Goal: Information Seeking & Learning: Learn about a topic

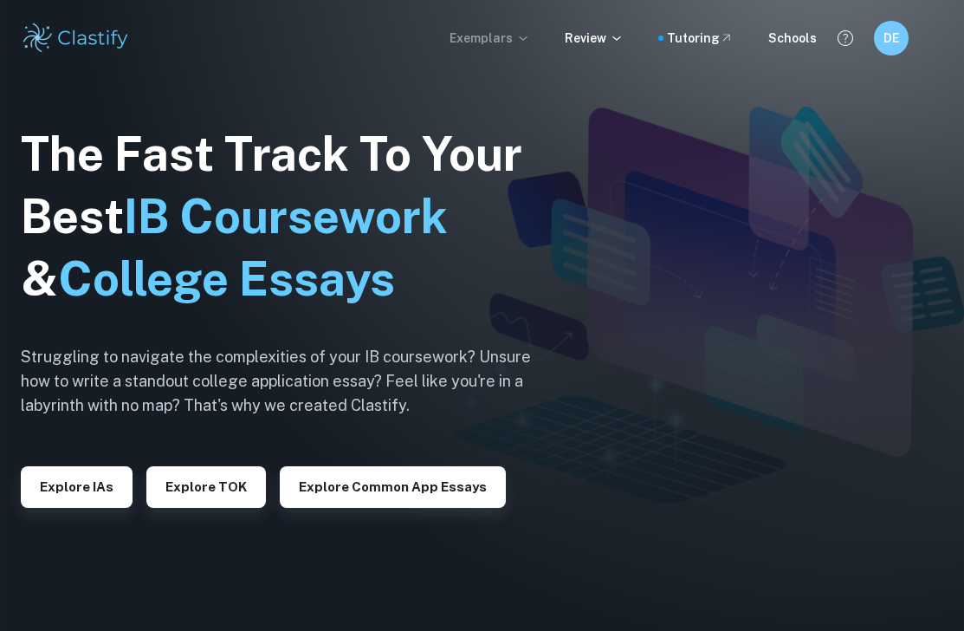
click at [526, 36] on icon at bounding box center [523, 38] width 14 height 14
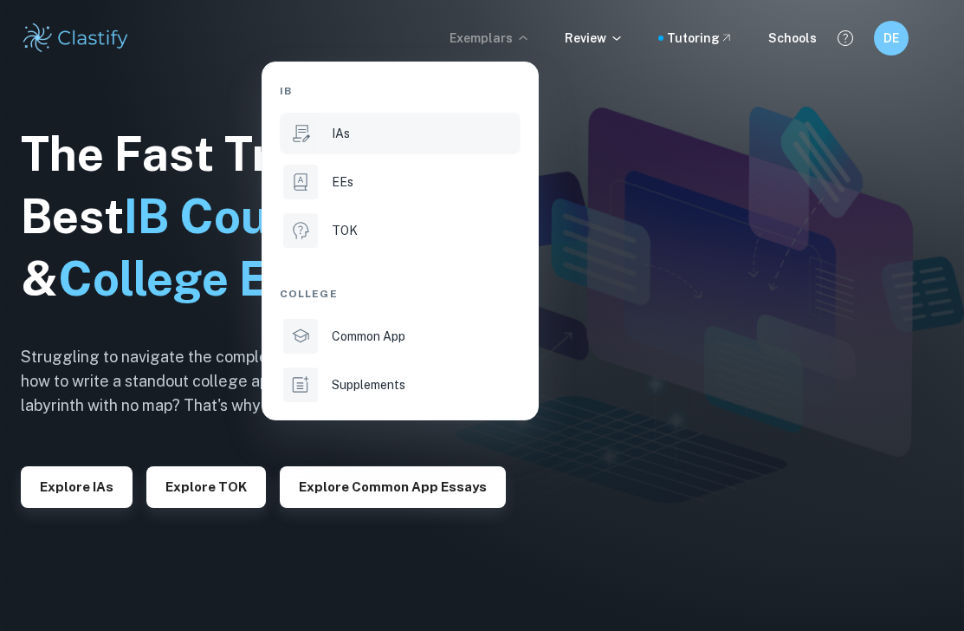
click at [373, 133] on div "IAs" at bounding box center [424, 133] width 185 height 19
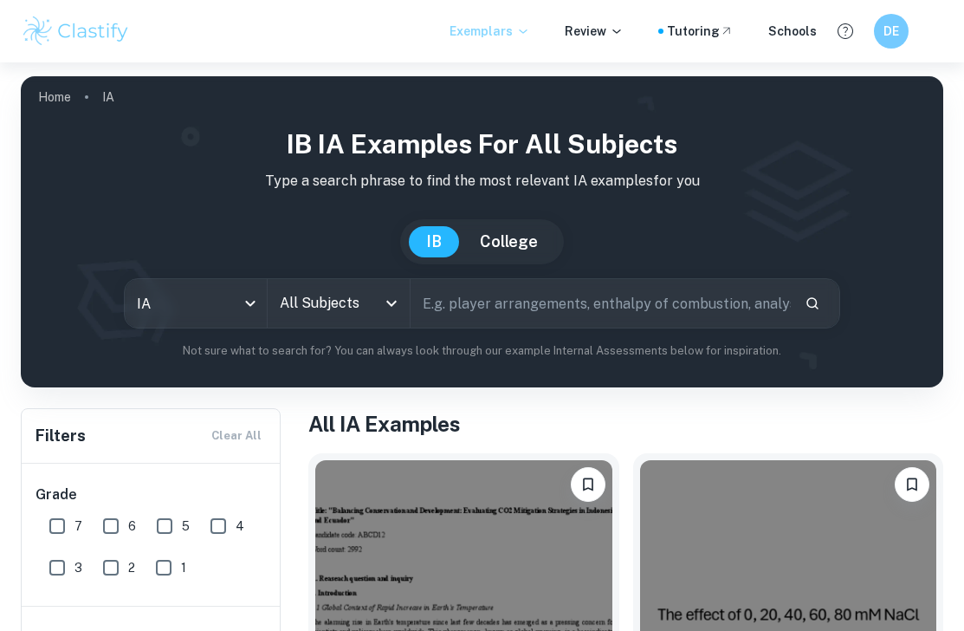
click at [383, 297] on icon "Open" at bounding box center [391, 303] width 21 height 21
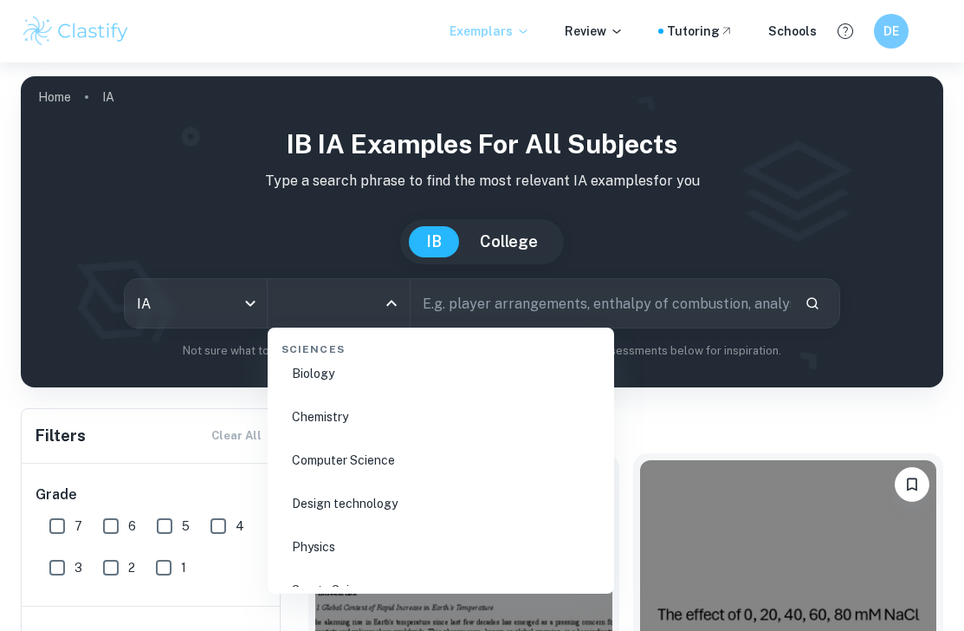
scroll to position [2722, 0]
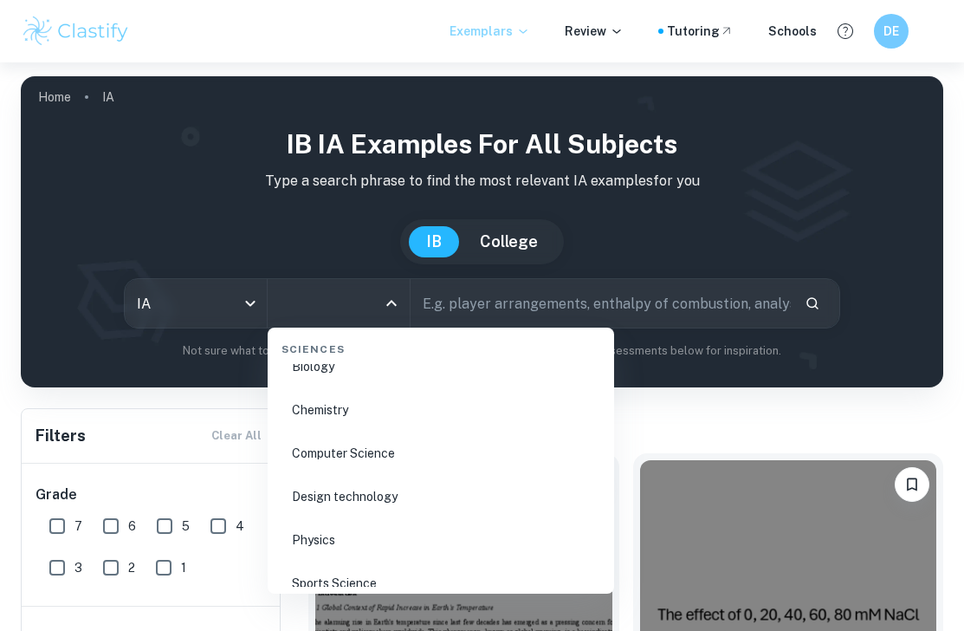
click at [373, 369] on li "Biology" at bounding box center [441, 367] width 333 height 40
type input "Biology"
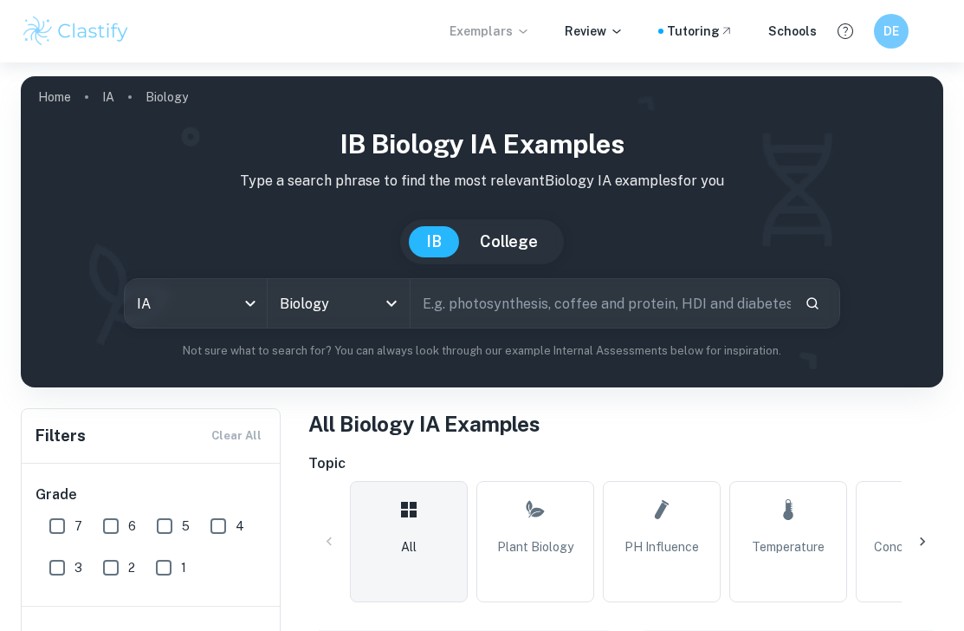
click at [526, 303] on input "text" at bounding box center [601, 303] width 380 height 49
type input "photosynthesis"
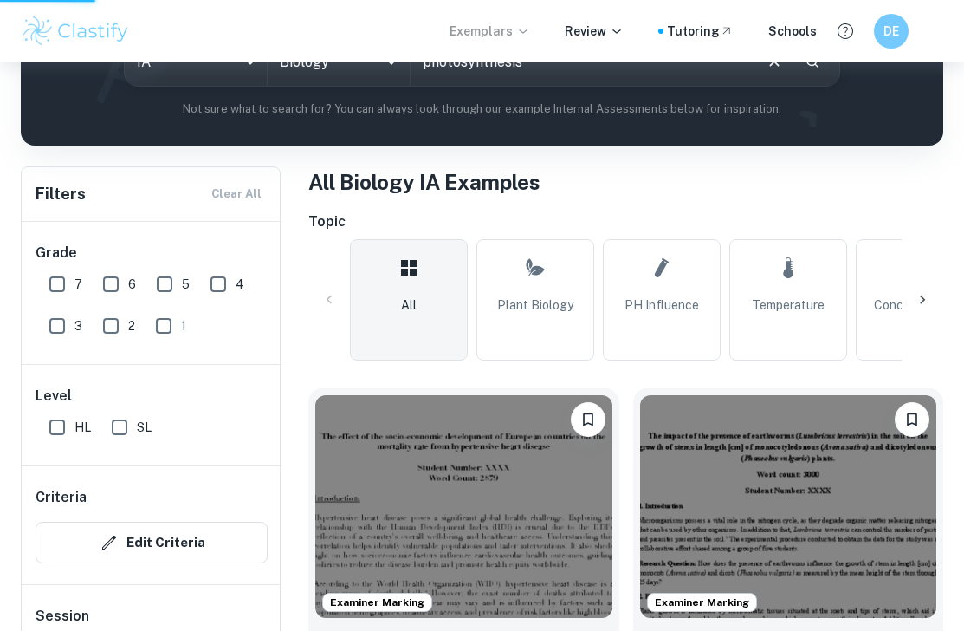
scroll to position [297, 0]
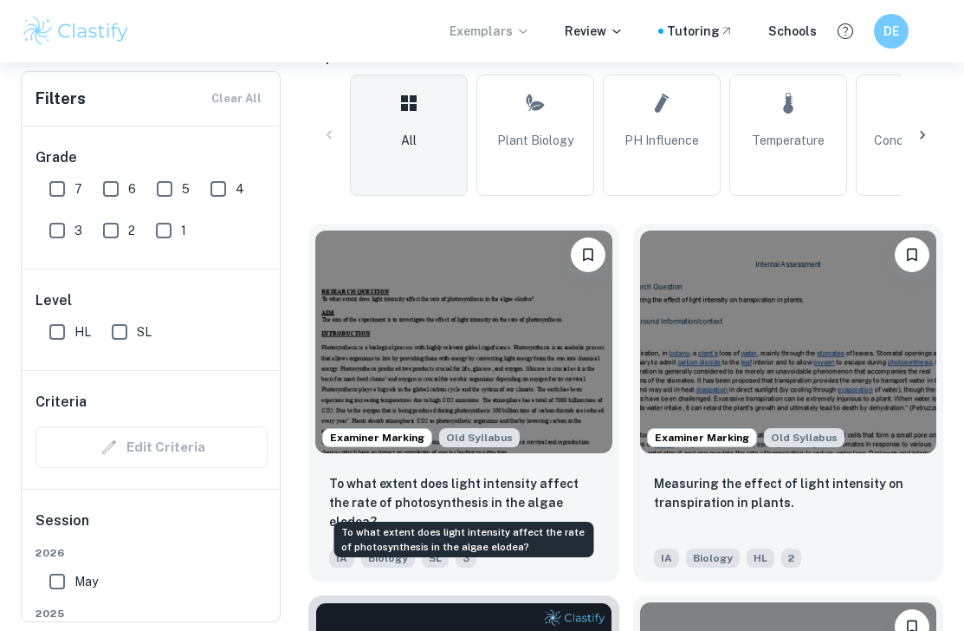
scroll to position [437, 0]
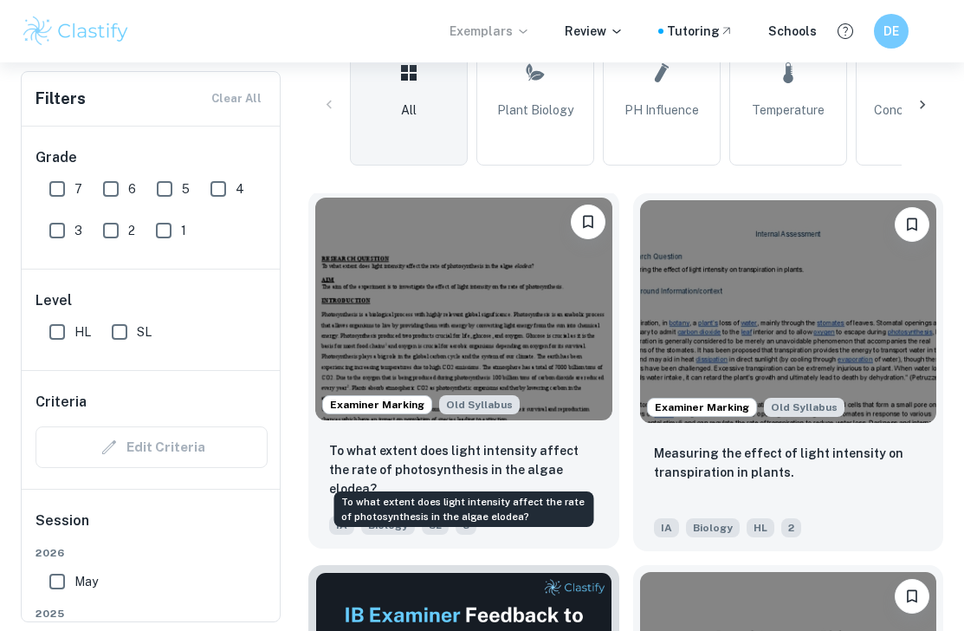
click at [567, 458] on p "To what extent does light intensity affect the rate of photosynthesis in the al…" at bounding box center [463, 469] width 269 height 57
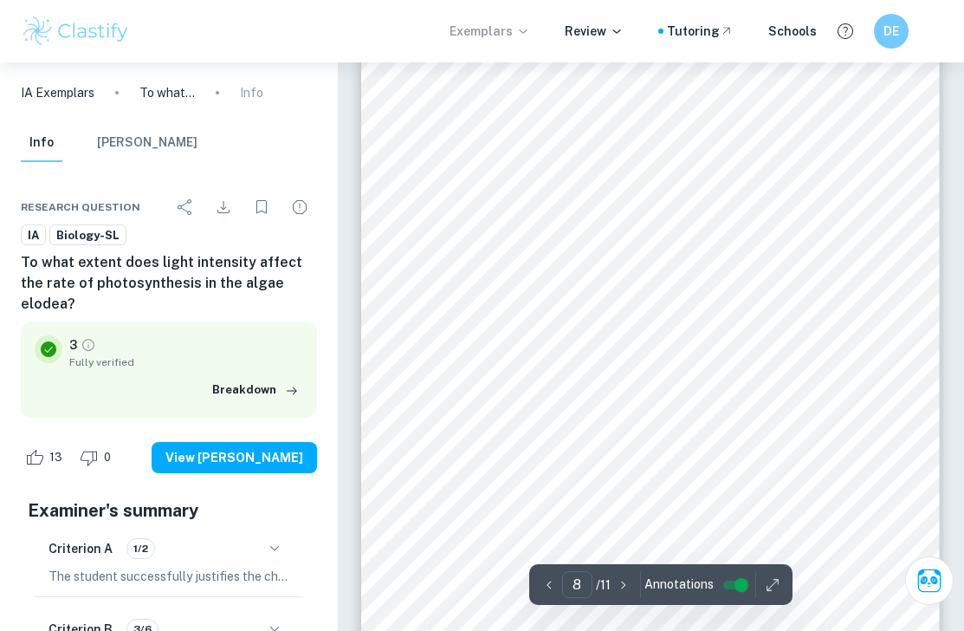
scroll to position [5501, 0]
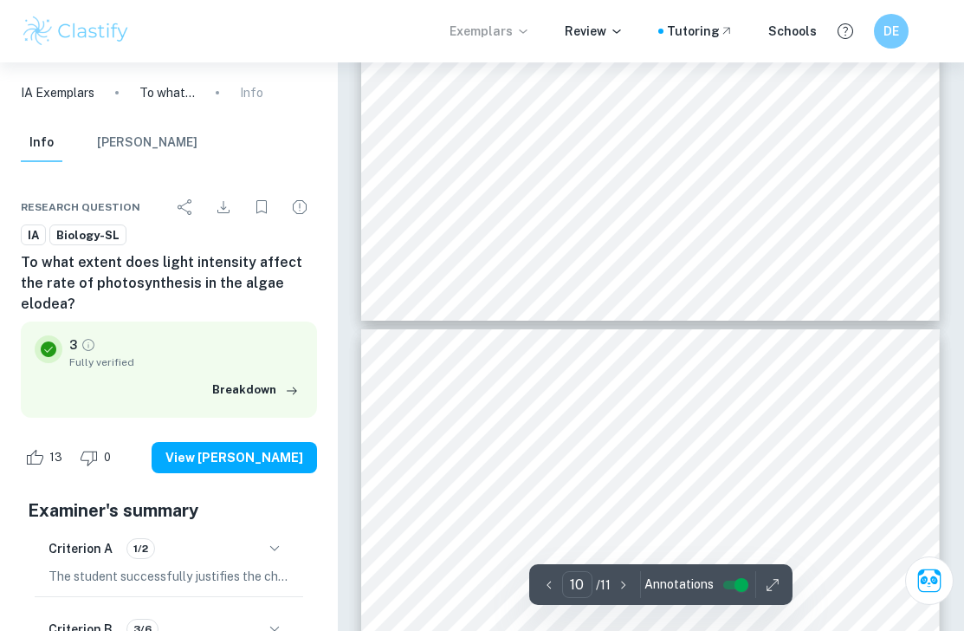
type input "9"
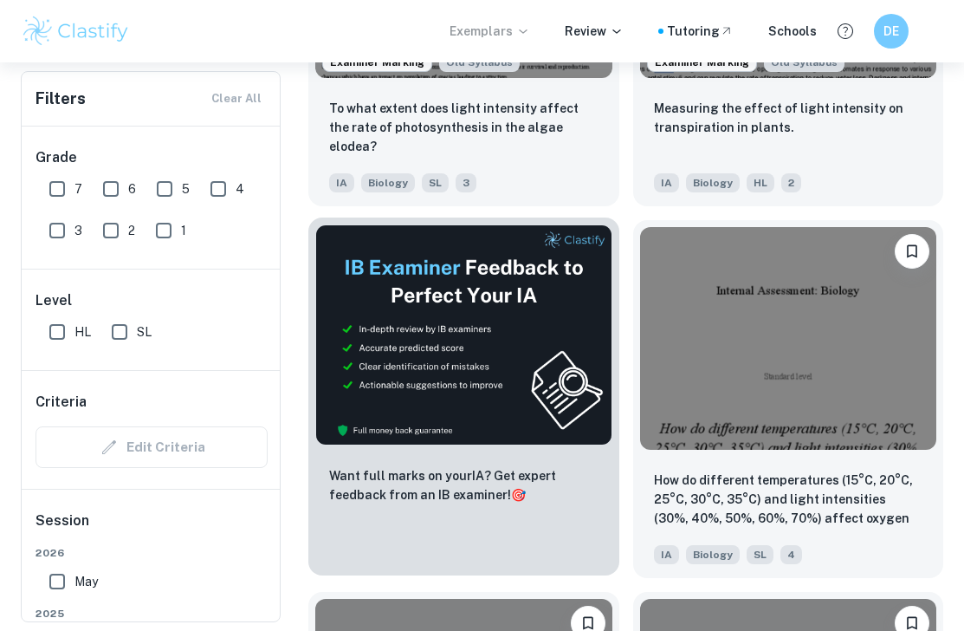
scroll to position [517, 0]
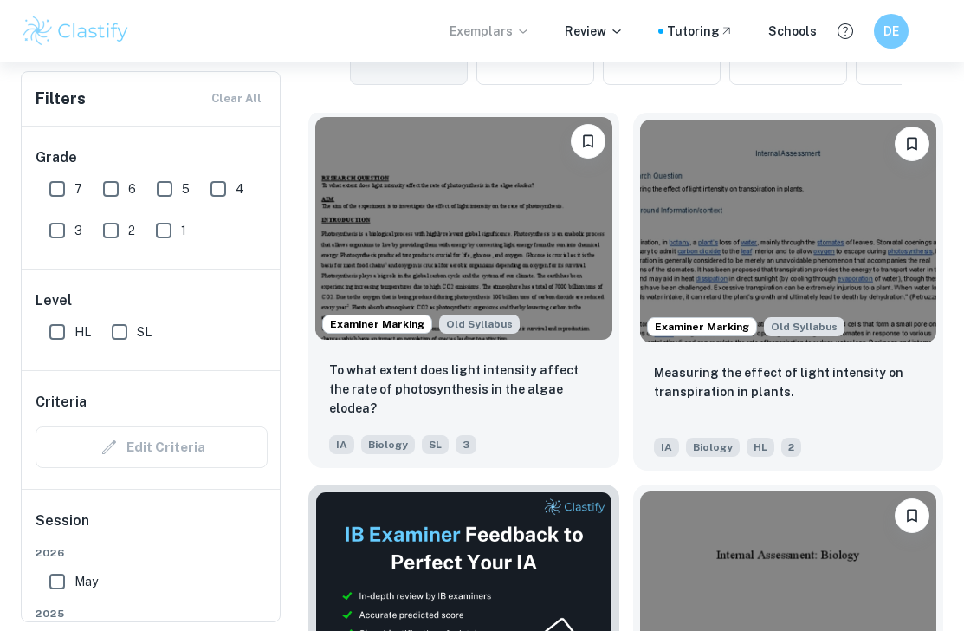
click at [478, 232] on img at bounding box center [463, 228] width 297 height 223
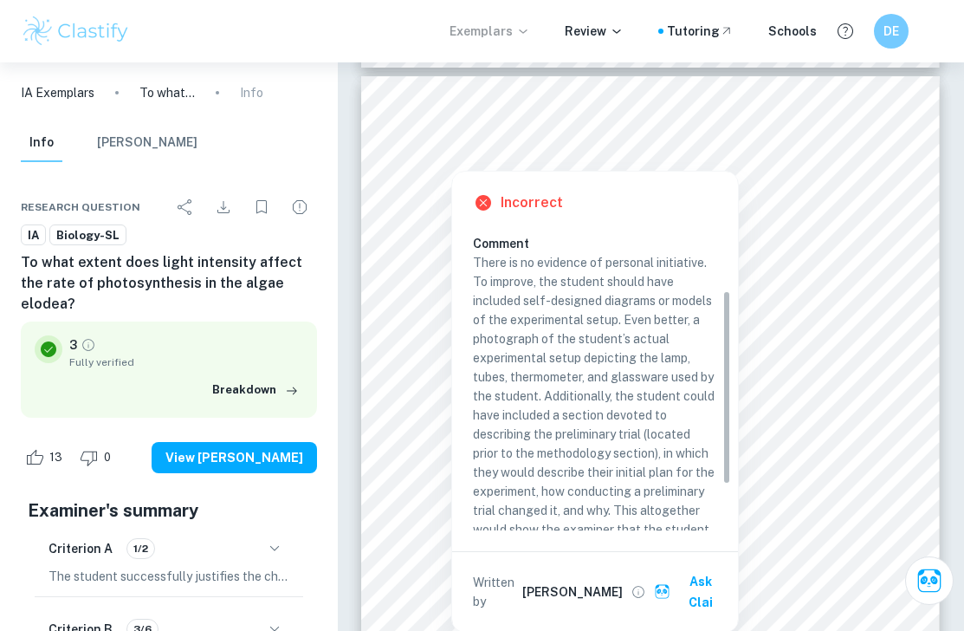
scroll to position [99, 0]
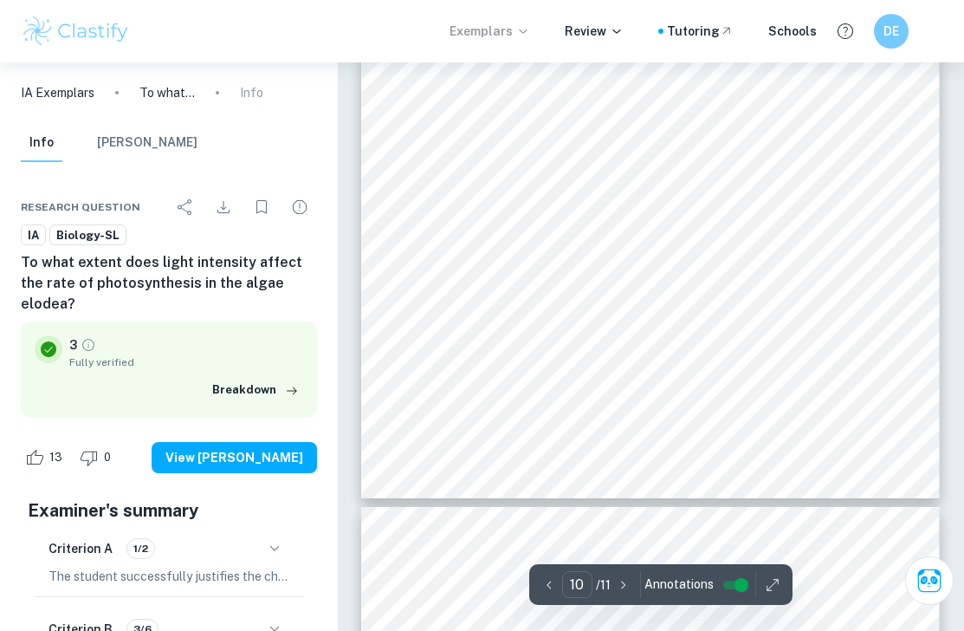
type input "11"
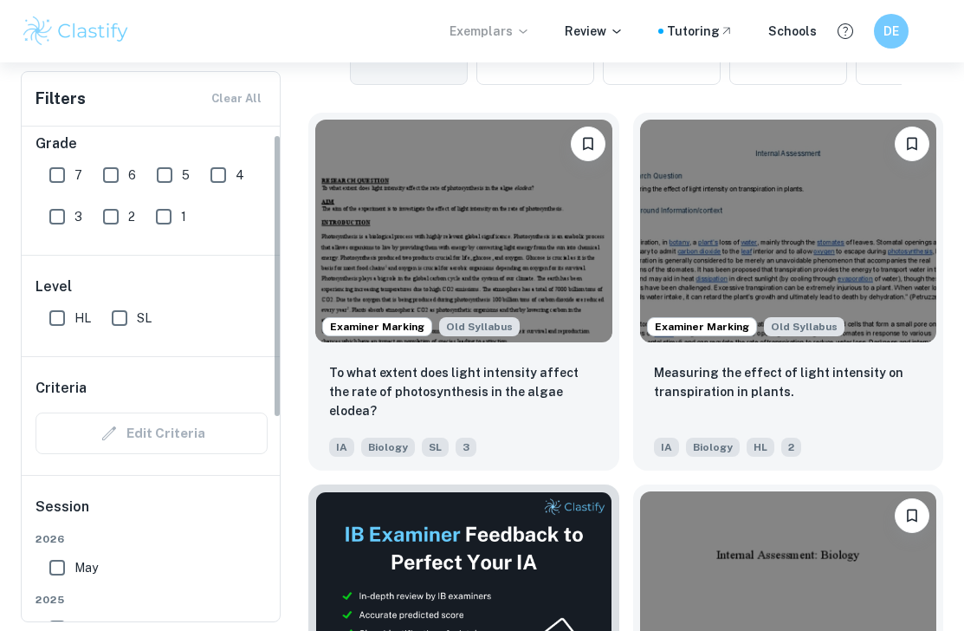
scroll to position [15, 0]
click at [126, 313] on input "SL" at bounding box center [119, 317] width 35 height 35
checkbox input "true"
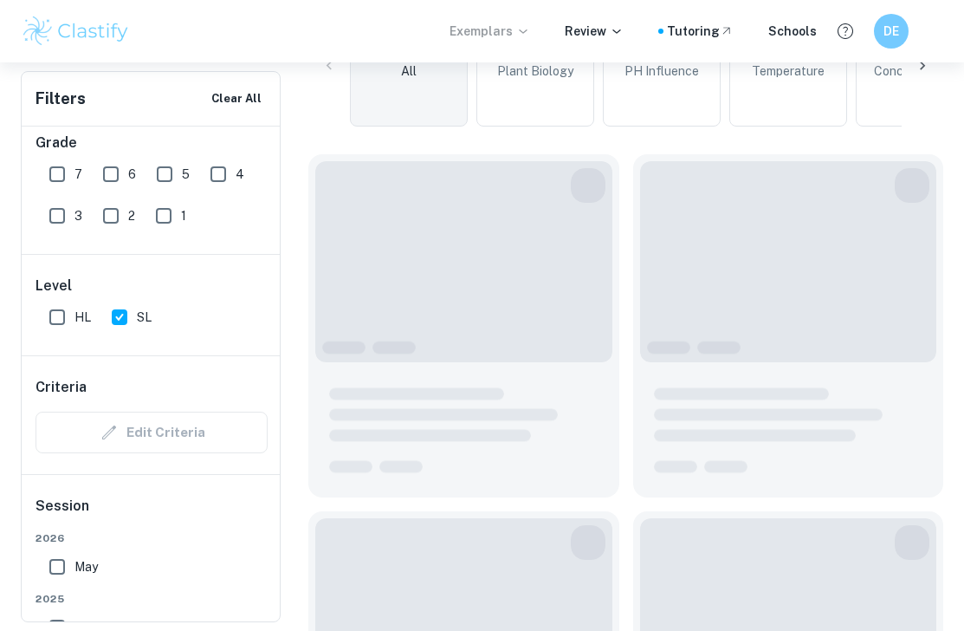
scroll to position [559, 0]
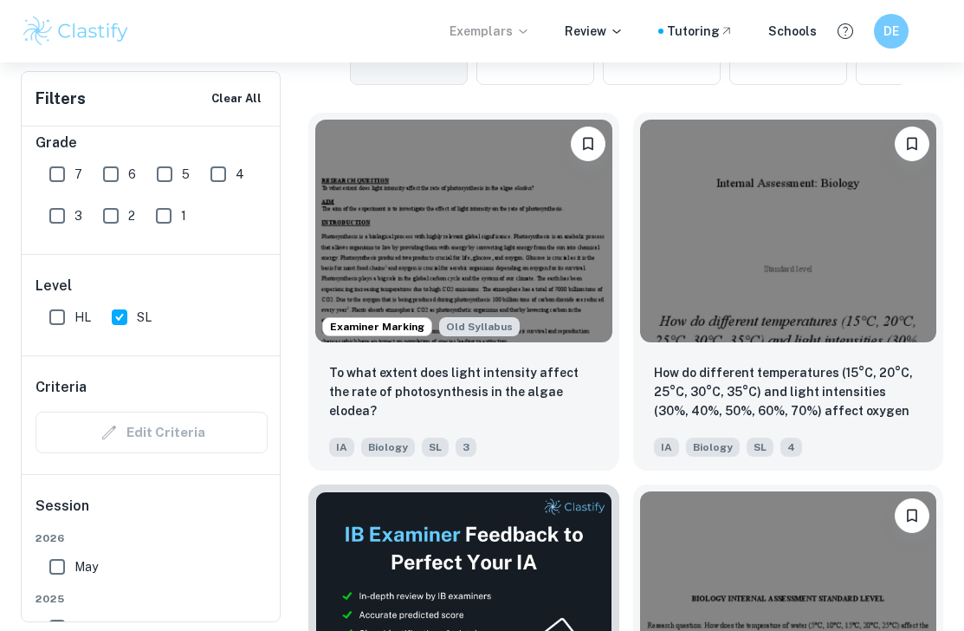
click at [63, 170] on input "7" at bounding box center [57, 174] width 35 height 35
checkbox input "true"
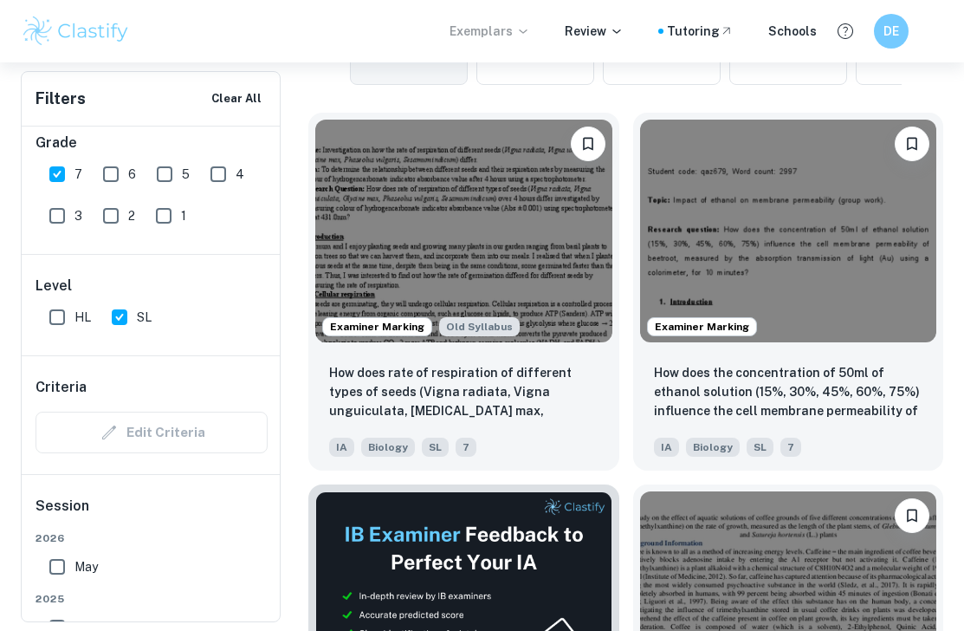
click at [109, 173] on input "6" at bounding box center [111, 174] width 35 height 35
checkbox input "true"
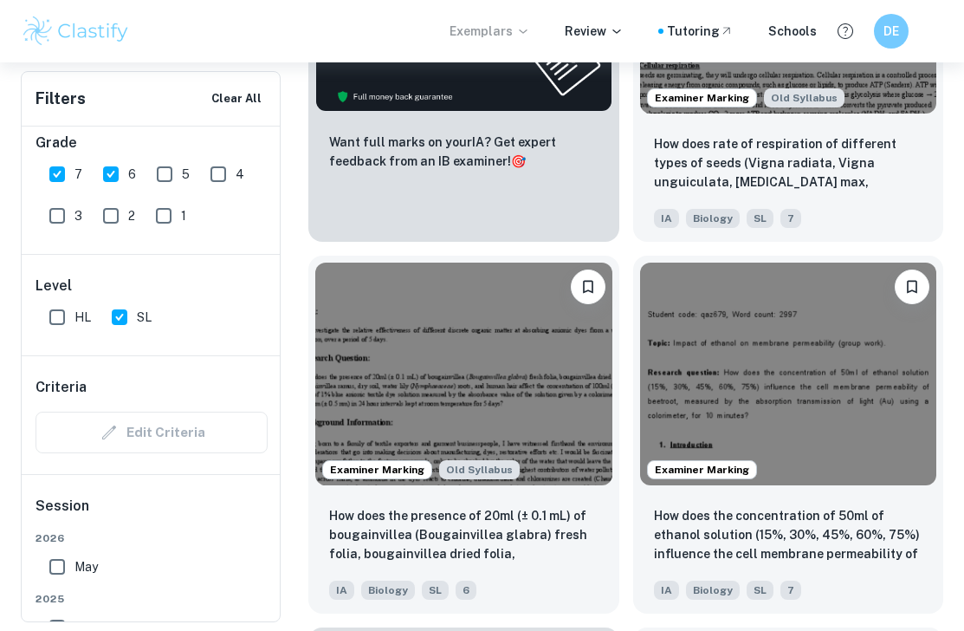
scroll to position [1112, 0]
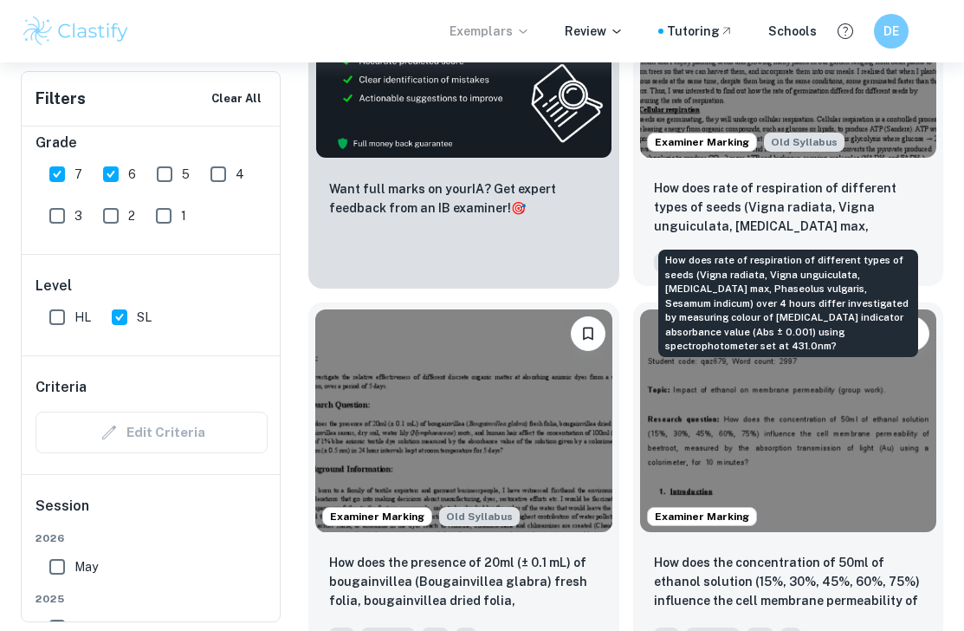
click at [801, 196] on p "How does rate of respiration of different types of seeds (Vigna radiata, Vigna …" at bounding box center [788, 207] width 269 height 59
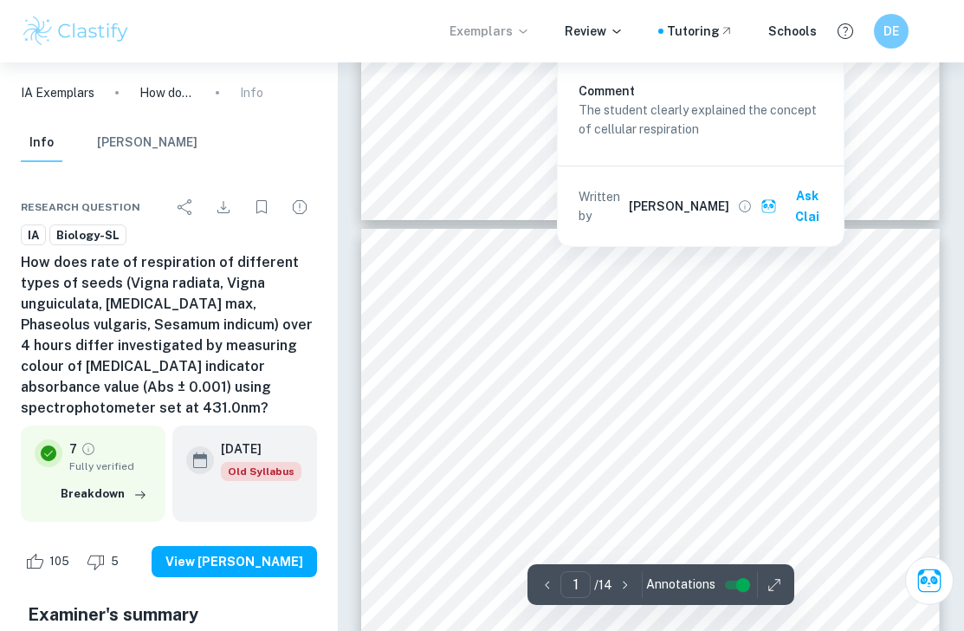
type input "2"
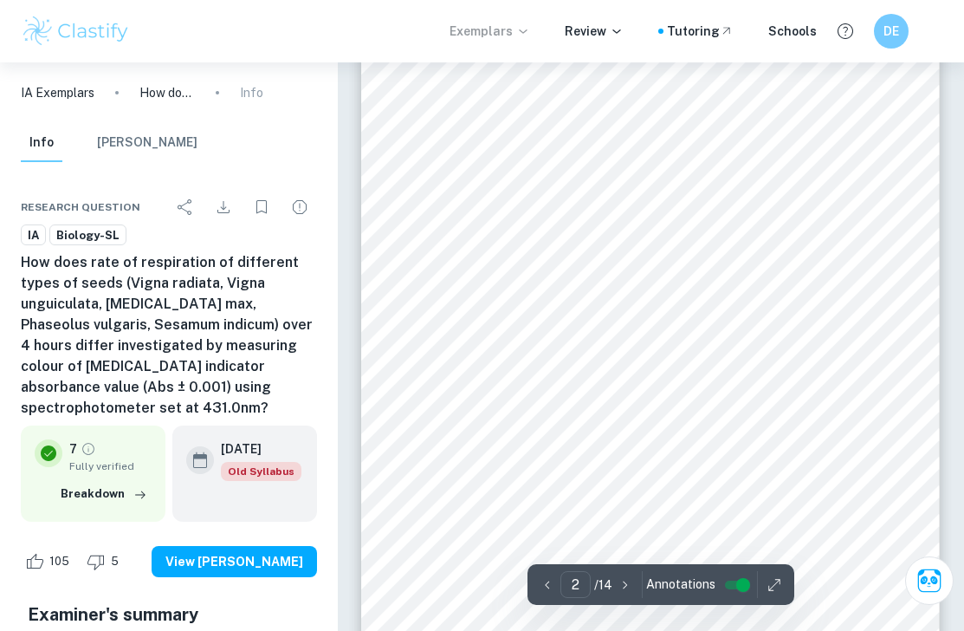
scroll to position [976, 0]
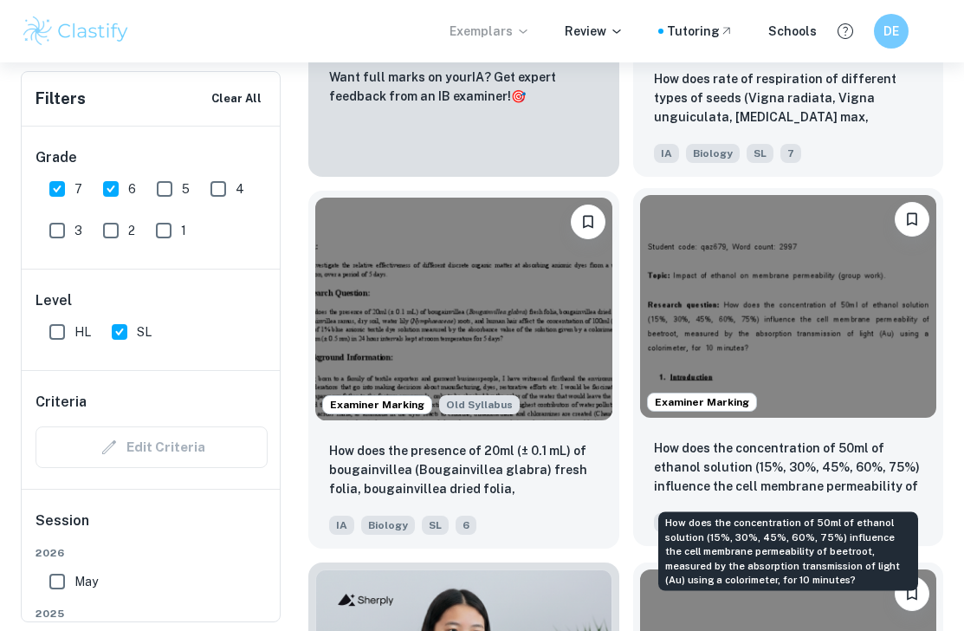
scroll to position [1225, 0]
click at [776, 463] on p "How does the concentration of 50ml of ethanol solution (15%, 30%, 45%, 60%, 75%…" at bounding box center [788, 467] width 269 height 59
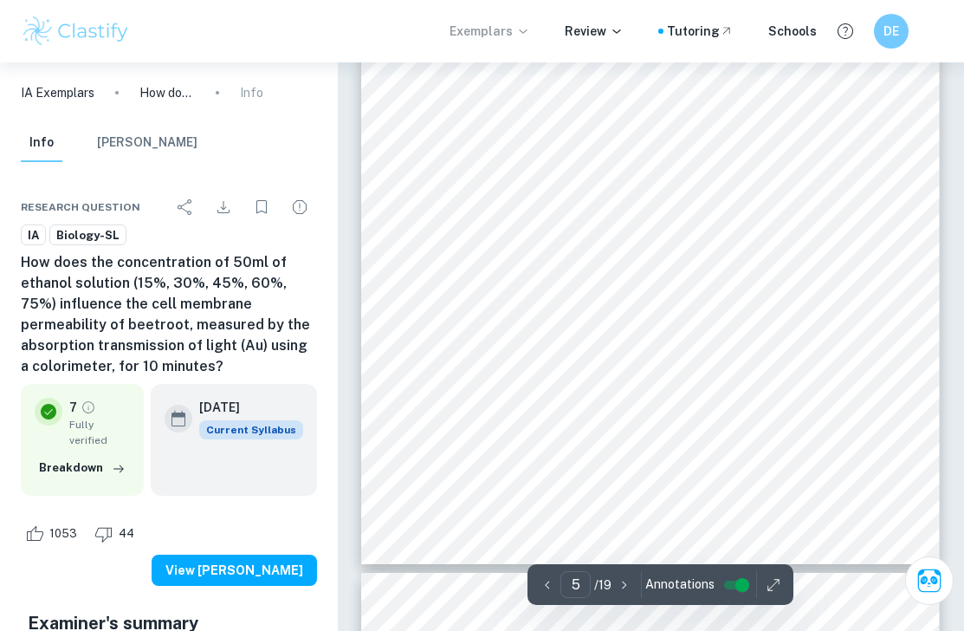
scroll to position [3694, 0]
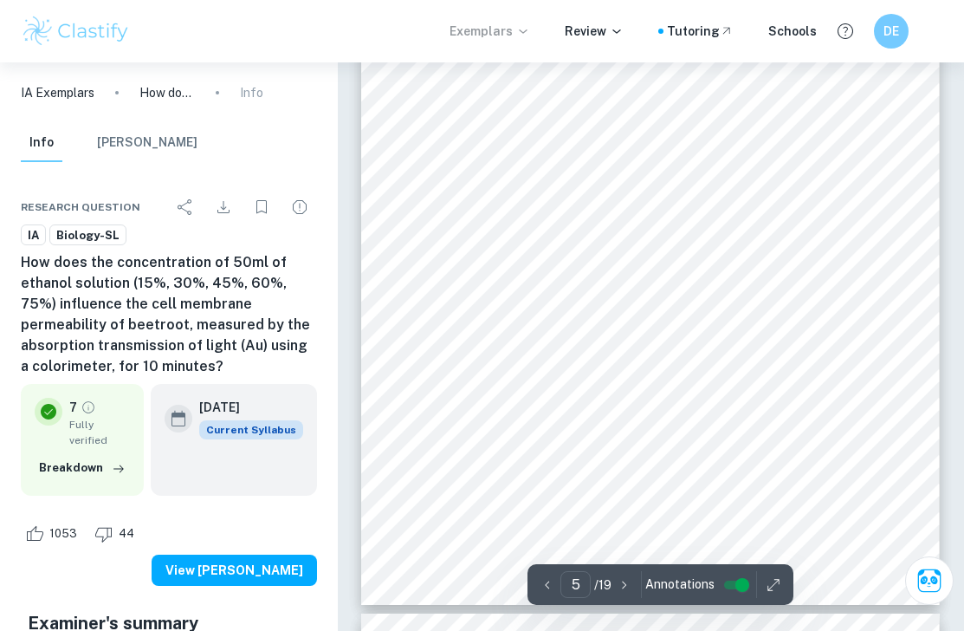
drag, startPoint x: 445, startPoint y: 168, endPoint x: 793, endPoint y: 172, distance: 347.5
click at [793, 172] on div "5 Dependent variable: The permeability of the plasma membrane of the beetroot c…" at bounding box center [650, 196] width 579 height 819
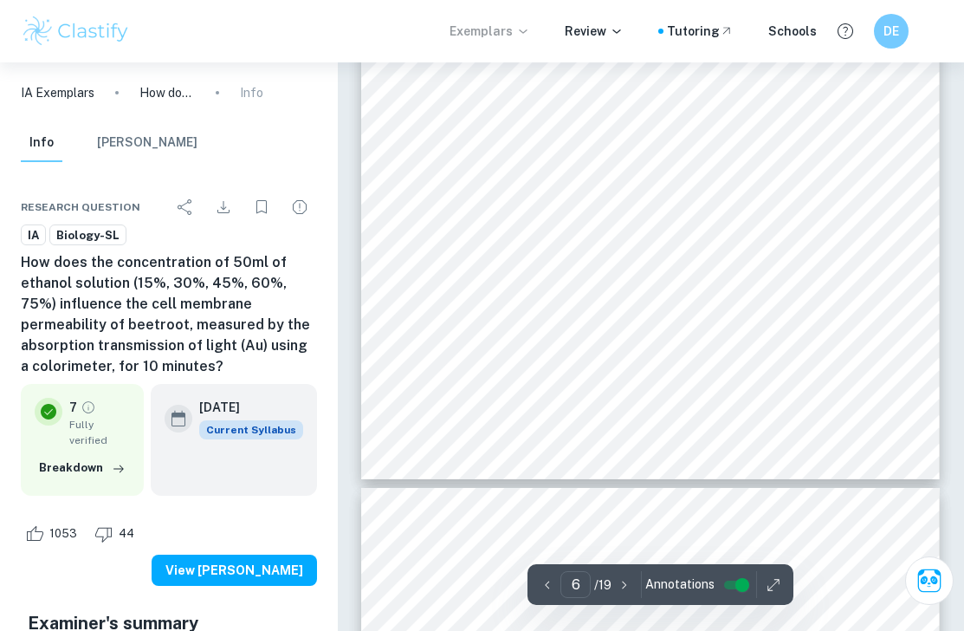
scroll to position [4628, 0]
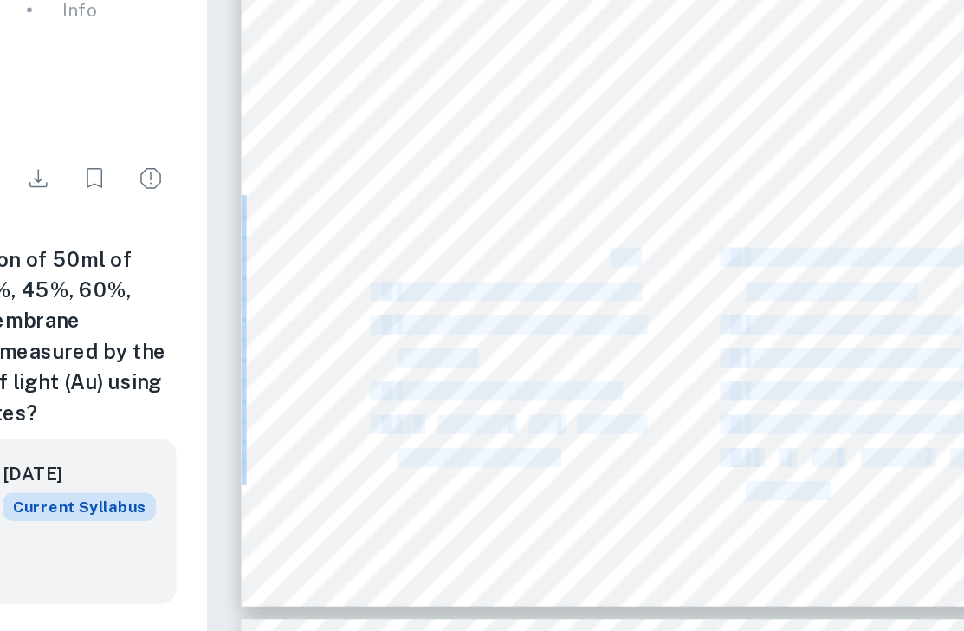
drag, startPoint x: 615, startPoint y: 261, endPoint x: 645, endPoint y: 263, distance: 29.6
click at [646, 263] on div "6 Variable Method of control Reason for control Volume of solution Volume of [M…" at bounding box center [650, 88] width 579 height 819
click at [652, 230] on div "6 Variable Method of control Reason for control Volume of solution Volume of [M…" at bounding box center [650, 88] width 579 height 819
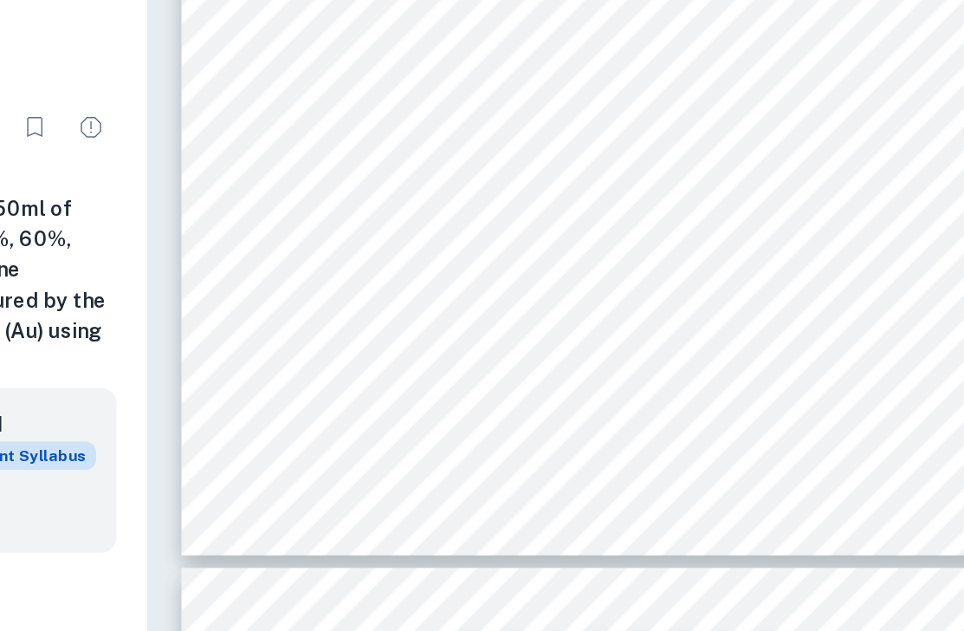
drag, startPoint x: 455, startPoint y: 403, endPoint x: 502, endPoint y: 403, distance: 46.8
click at [480, 403] on div "6 Variable Method of control Reason for control Volume of solution Volume of [M…" at bounding box center [650, 88] width 579 height 819
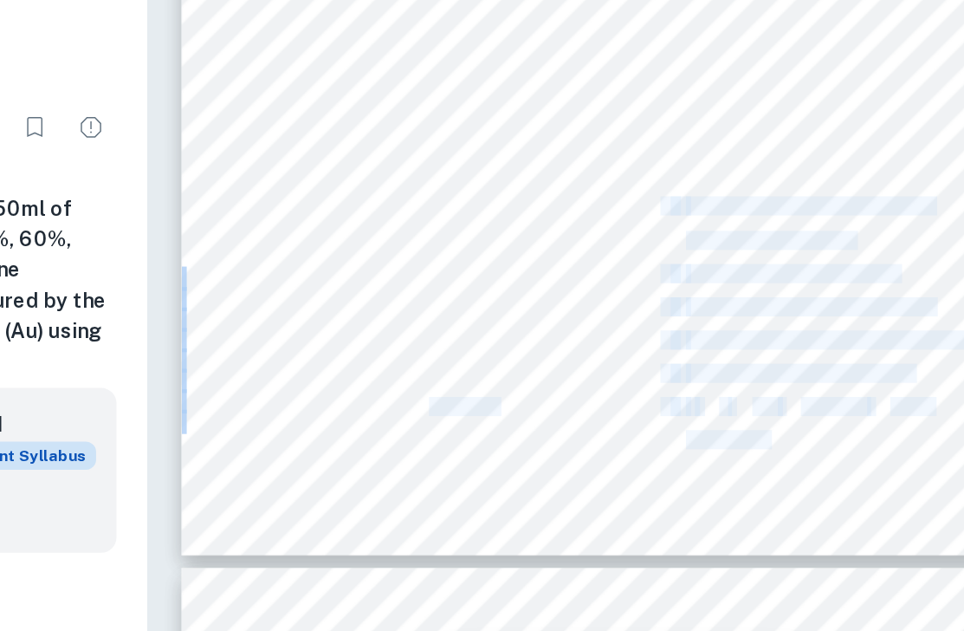
drag, startPoint x: 529, startPoint y: 397, endPoint x: 464, endPoint y: 372, distance: 70.5
click at [464, 372] on div "6 Variable Method of control Reason for control Volume of solution Volume of [M…" at bounding box center [650, 88] width 579 height 819
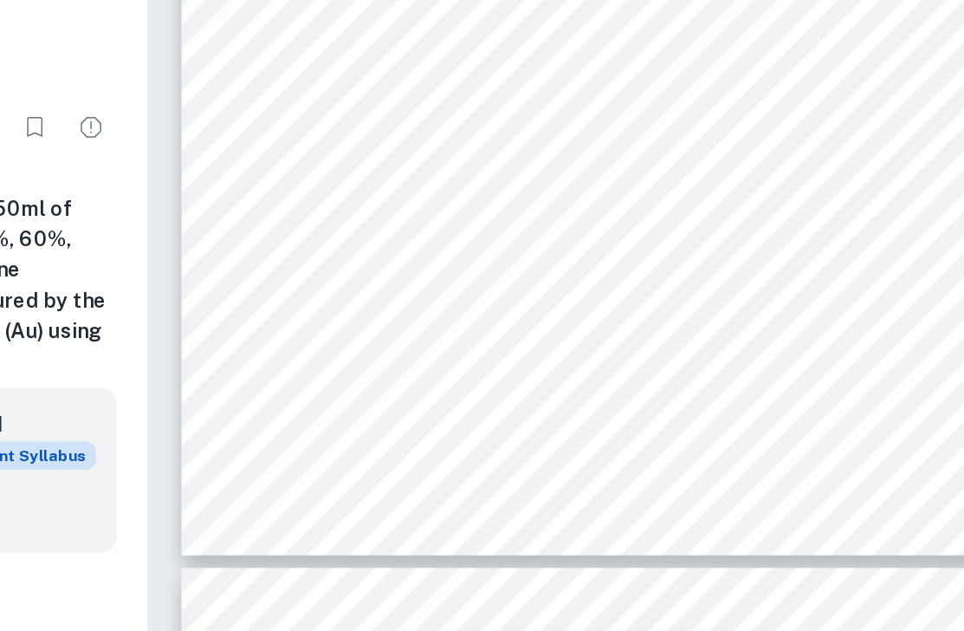
click at [576, 424] on div "6 Variable Method of control Reason for control Volume of solution Volume of [M…" at bounding box center [650, 88] width 579 height 819
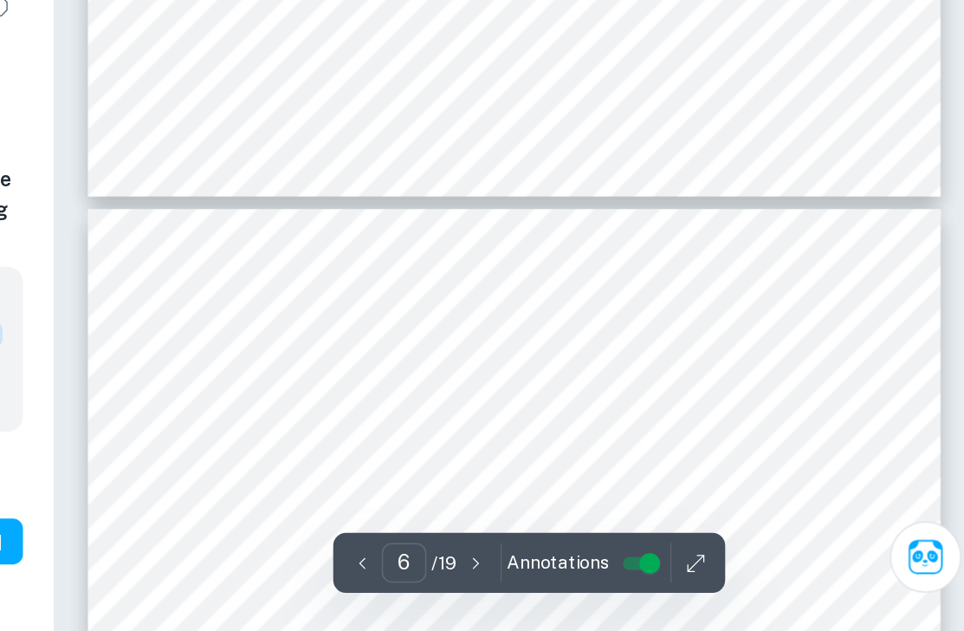
scroll to position [4798, 0]
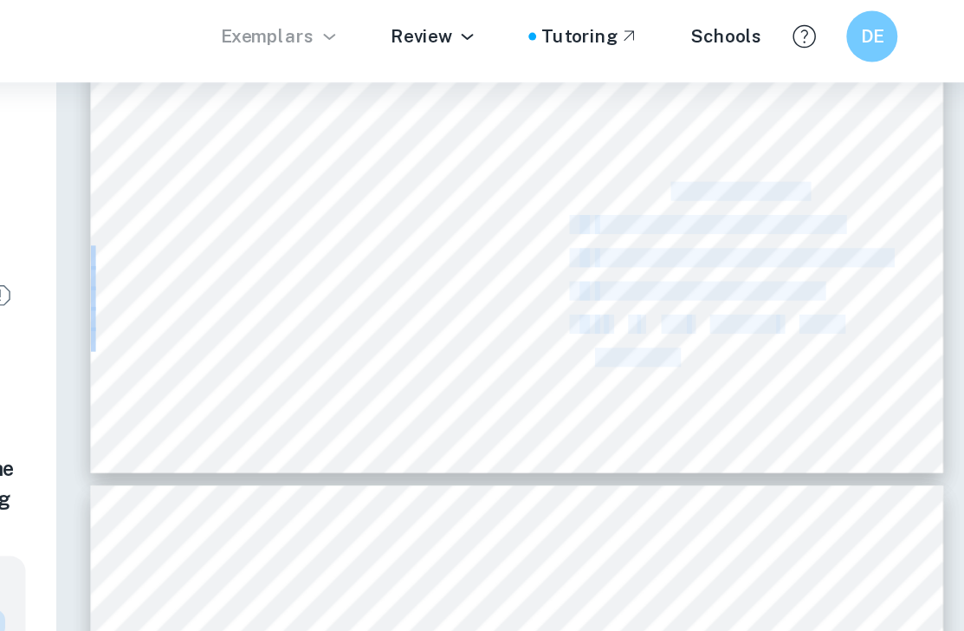
drag, startPoint x: 756, startPoint y: 136, endPoint x: 856, endPoint y: 139, distance: 99.7
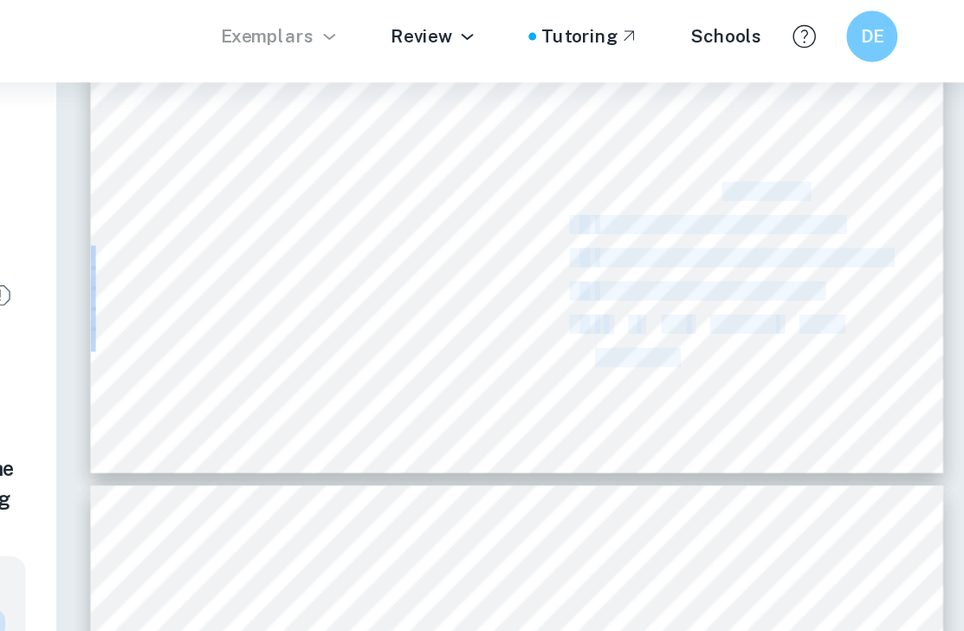
drag, startPoint x: 788, startPoint y: 134, endPoint x: 861, endPoint y: 148, distance: 74.1
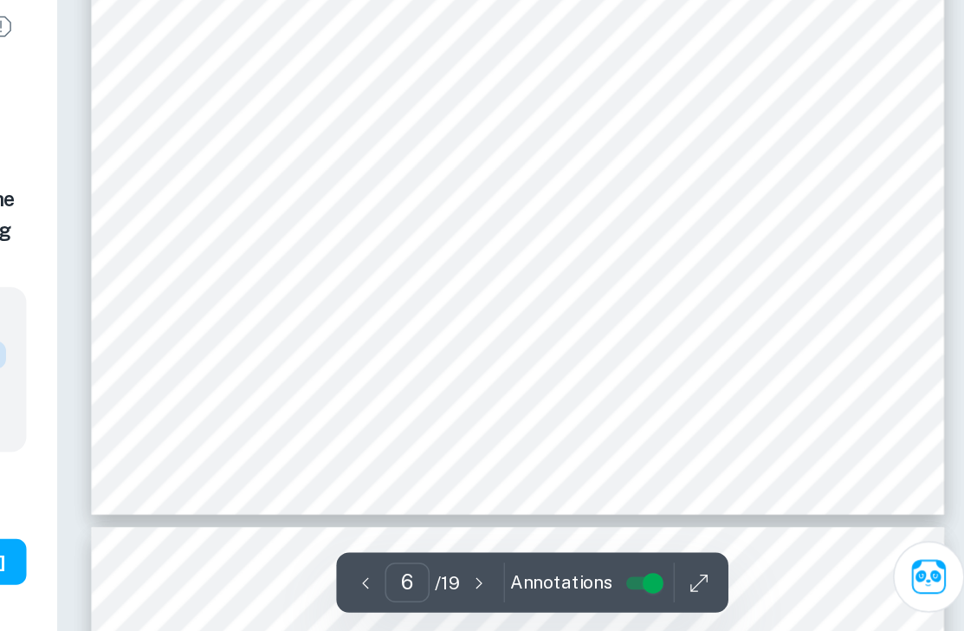
scroll to position [4591, 0]
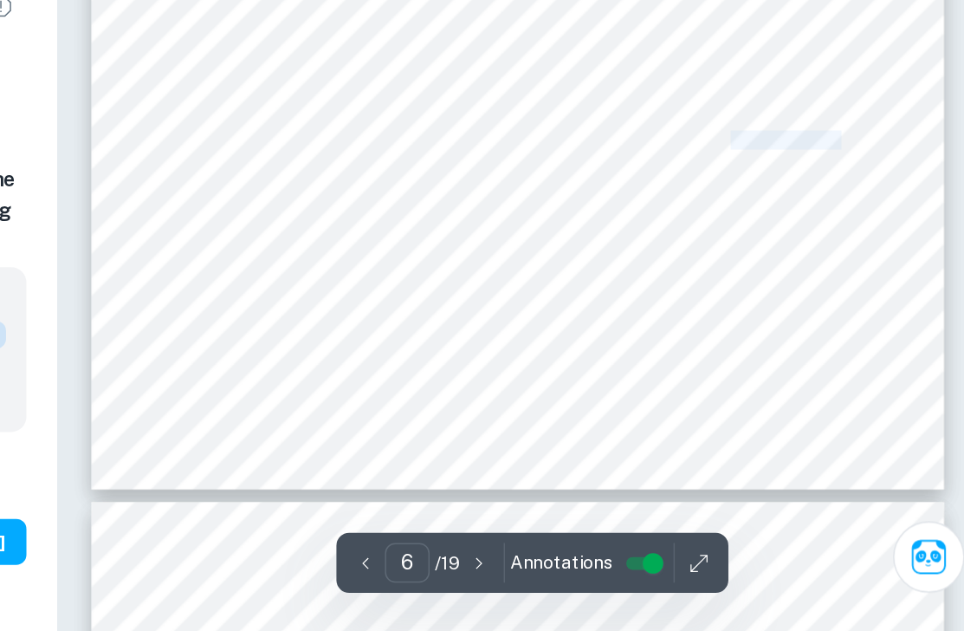
drag, startPoint x: 798, startPoint y: 297, endPoint x: 867, endPoint y: 299, distance: 69.3
click at [867, 299] on span "1 x colorimeter, ParrTM 1341" at bounding box center [787, 297] width 167 height 11
click at [893, 295] on div "6 Variable Method of control Reason for control Volume of solution Volume of [M…" at bounding box center [650, 126] width 579 height 819
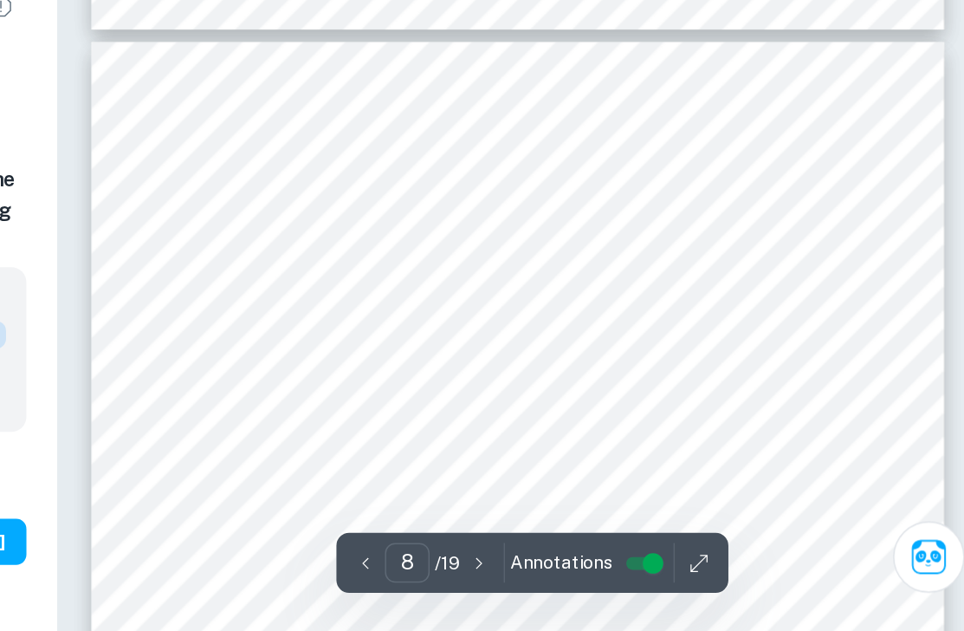
scroll to position [5735, 0]
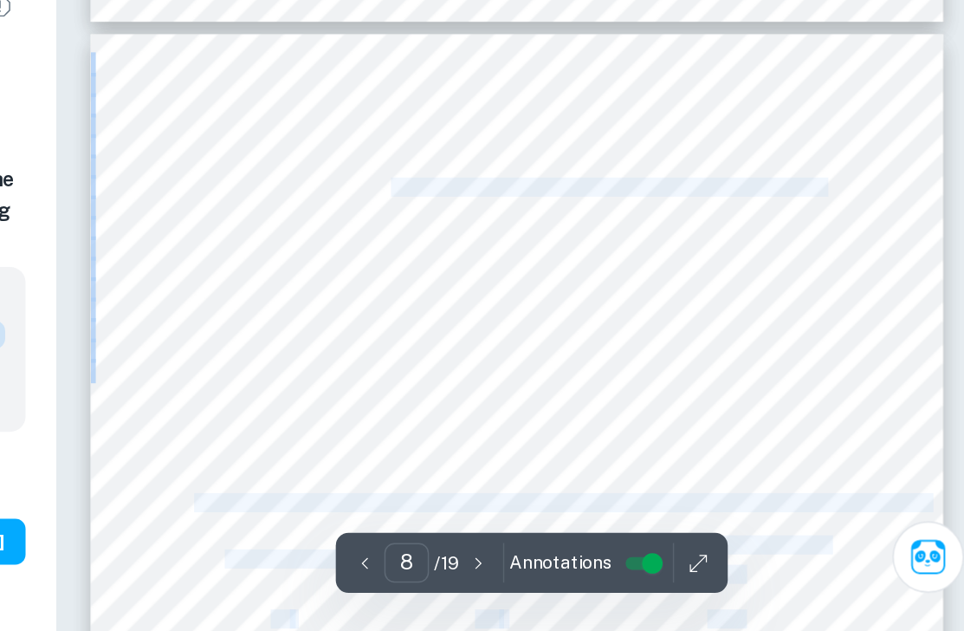
drag, startPoint x: 828, startPoint y: 464, endPoint x: 567, endPoint y: 324, distance: 296.9
click at [567, 325] on div "2 Figure 1. The diagram of beetroot samples cured in [MEDICAL_DATA] Table 2. Vo…" at bounding box center [650, 635] width 579 height 819
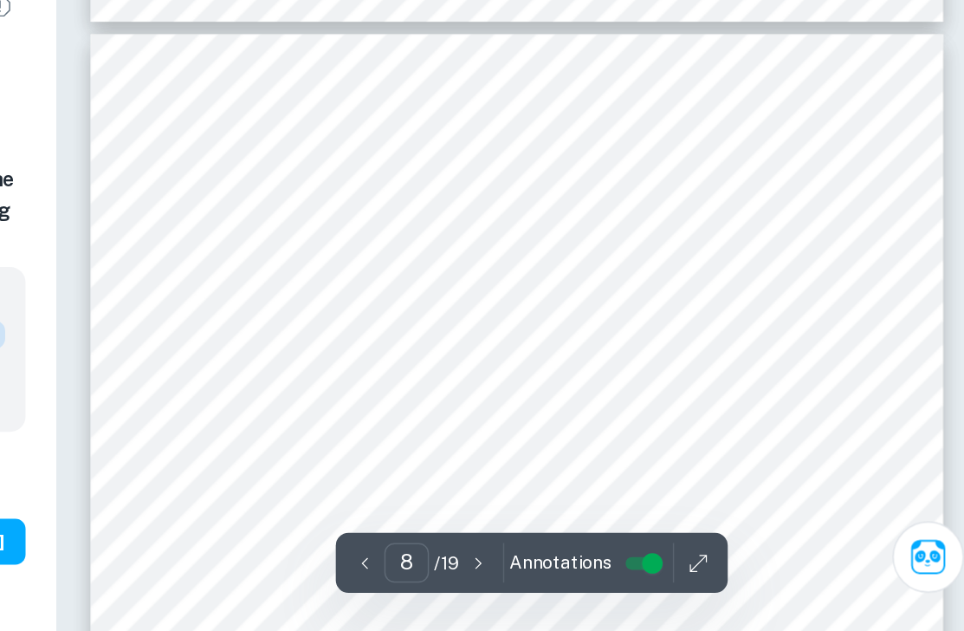
click at [865, 367] on div "2 Figure 1. The diagram of beetroot samples cured in [MEDICAL_DATA] Table 2. Vo…" at bounding box center [650, 635] width 579 height 819
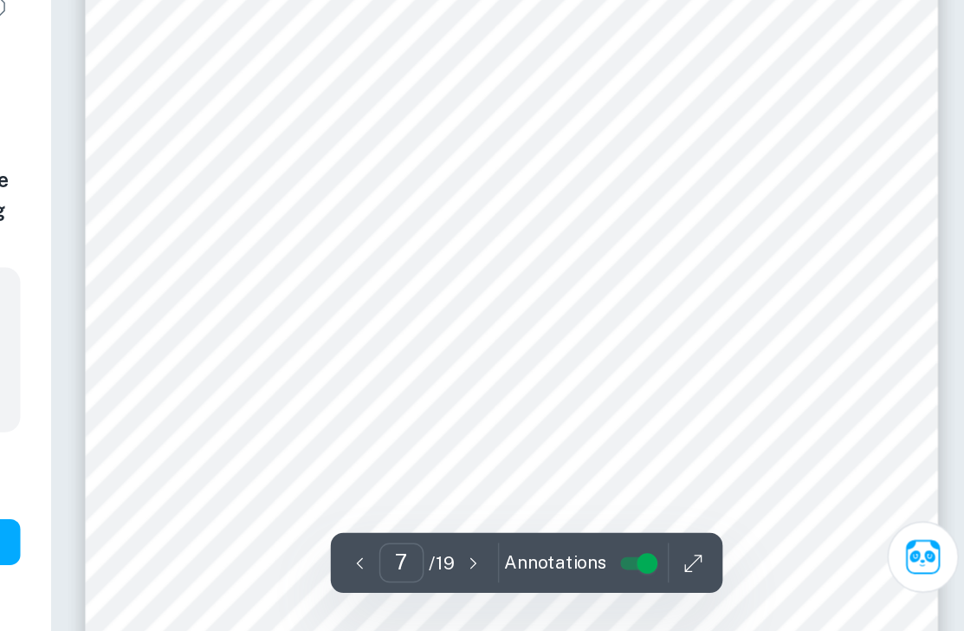
scroll to position [4968, 0]
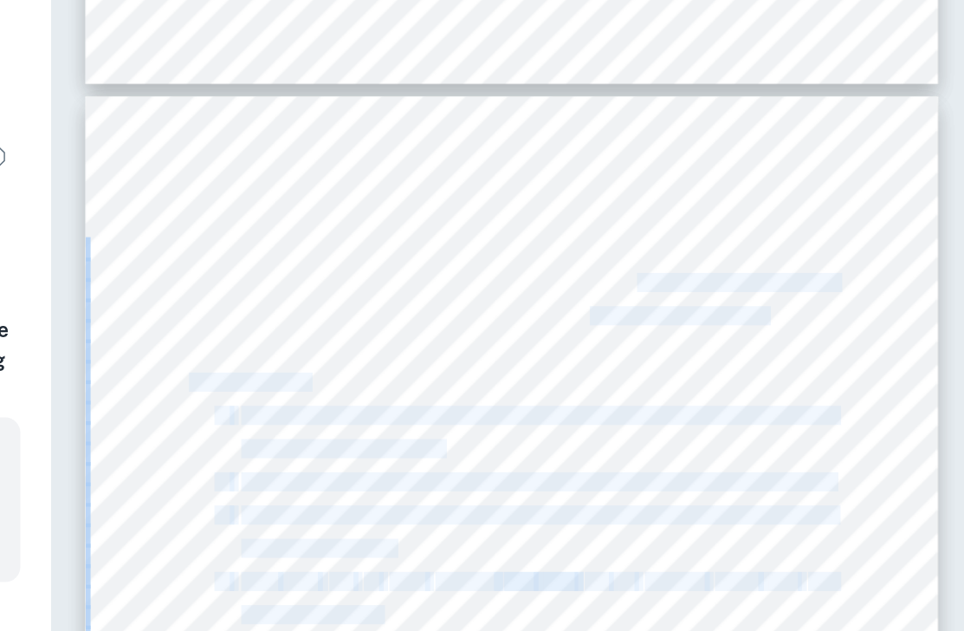
drag, startPoint x: 881, startPoint y: 299, endPoint x: 737, endPoint y: 290, distance: 144.1
click at [737, 290] on div "2 ï 25 x paper towels ï 1 x surgical scalpel ï 1 x forceps ï 1 x petri-dish ï 1…" at bounding box center [650, 575] width 579 height 819
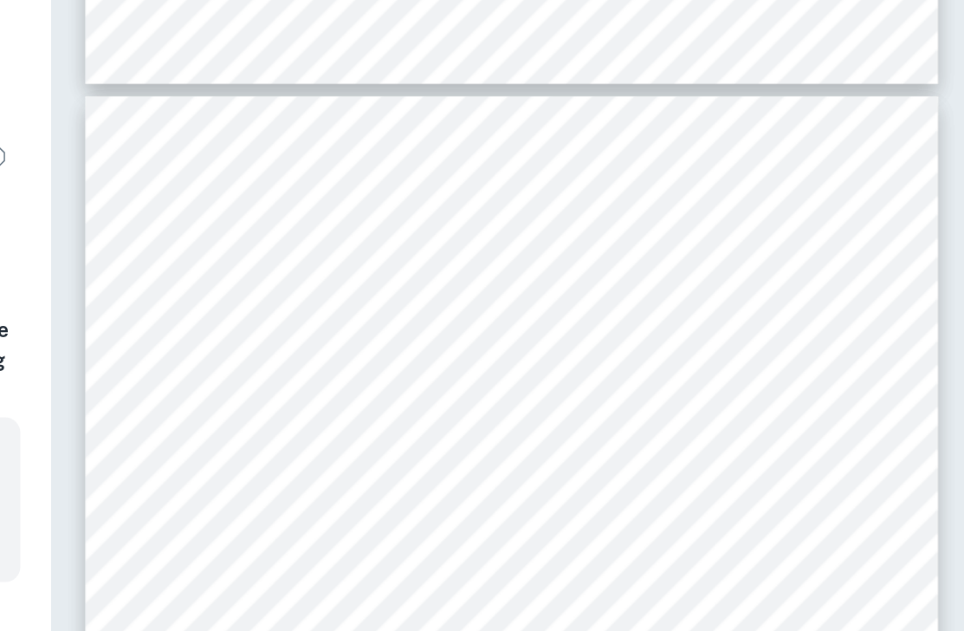
click at [678, 329] on div "2 ï 25 x paper towels ï 1 x surgical scalpel ï 1 x forceps ï 1 x petri-dish ï 1…" at bounding box center [650, 575] width 579 height 819
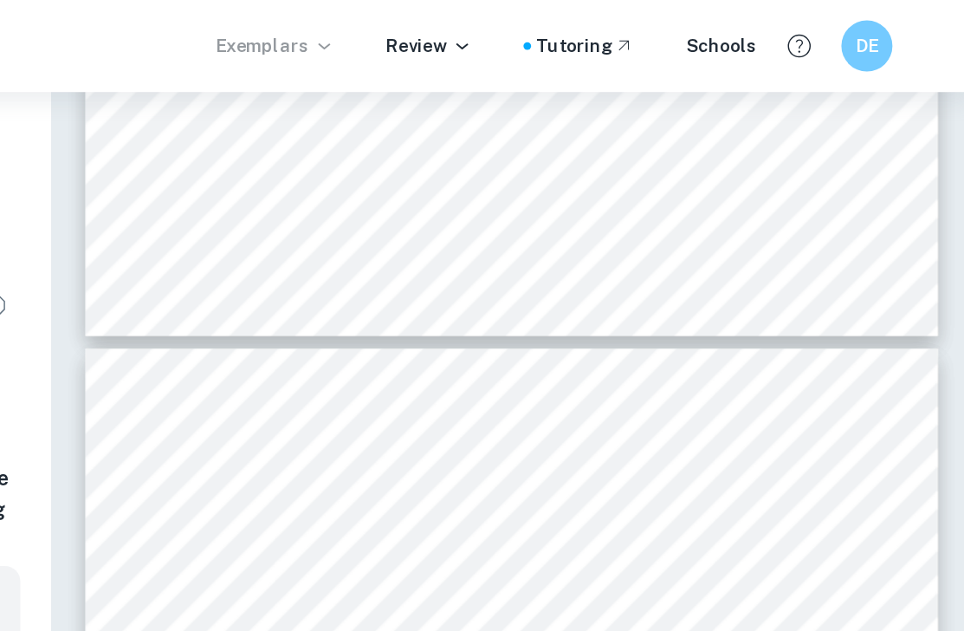
scroll to position [4869, 0]
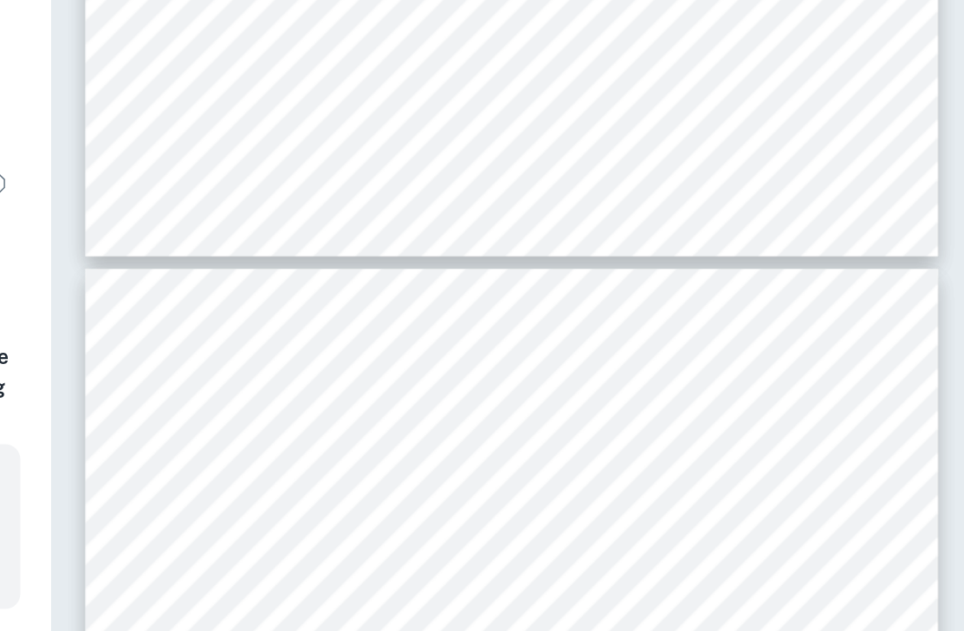
drag, startPoint x: 704, startPoint y: 390, endPoint x: 734, endPoint y: 399, distance: 31.5
click at [719, 393] on span "1 x lab coat, safety goggles," at bounding box center [787, 391] width 167 height 11
click at [747, 391] on span "1 x lab coat, safety goggles," at bounding box center [787, 391] width 167 height 11
click at [743, 391] on span "1 x lab coat, safety goggles," at bounding box center [787, 391] width 167 height 11
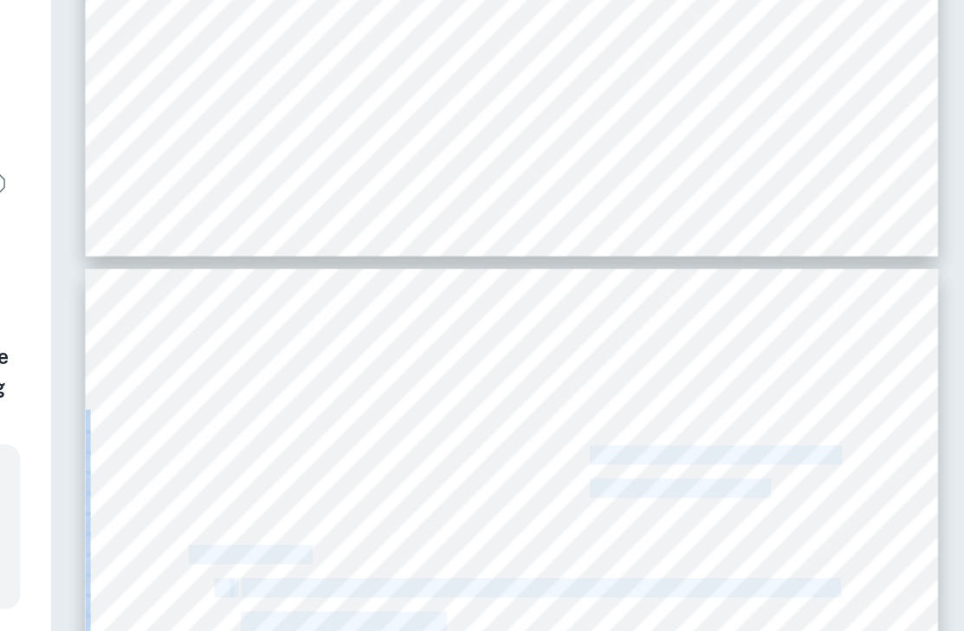
drag, startPoint x: 704, startPoint y: 389, endPoint x: 821, endPoint y: 422, distance: 122.3
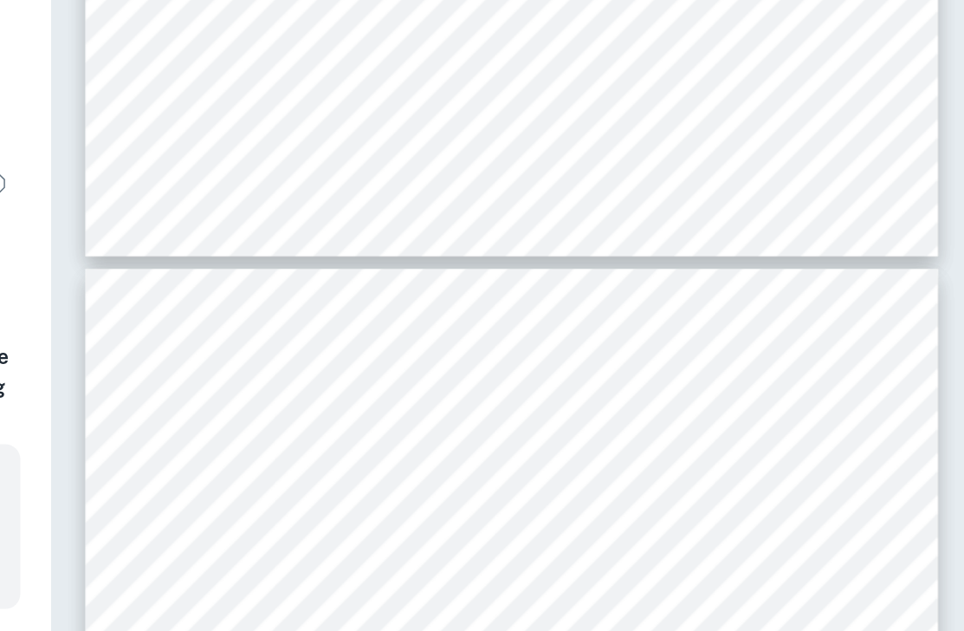
click at [704, 392] on span "1 x lab coat, safety goggles," at bounding box center [787, 391] width 167 height 11
drag, startPoint x: 707, startPoint y: 392, endPoint x: 723, endPoint y: 392, distance: 15.6
click at [723, 392] on span "1 x lab coat, safety goggles," at bounding box center [787, 391] width 167 height 11
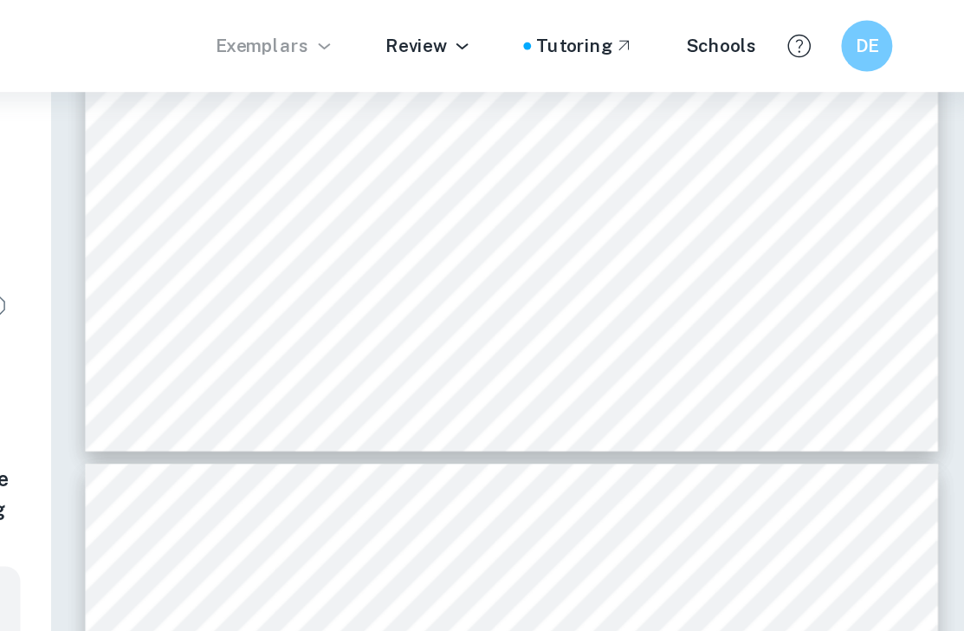
scroll to position [4819, 0]
drag, startPoint x: 777, startPoint y: 218, endPoint x: 703, endPoint y: 196, distance: 77.8
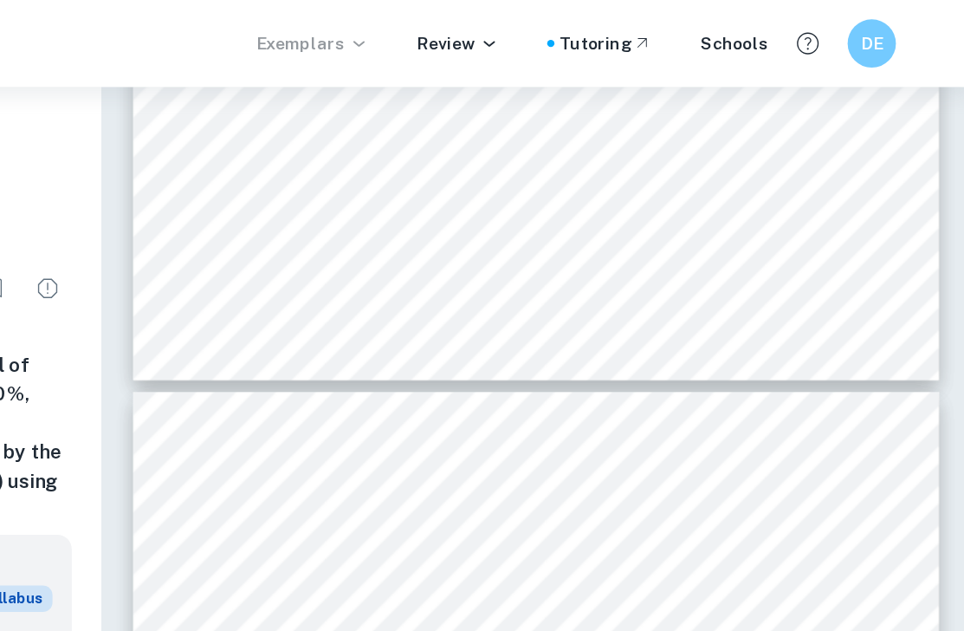
scroll to position [4845, 0]
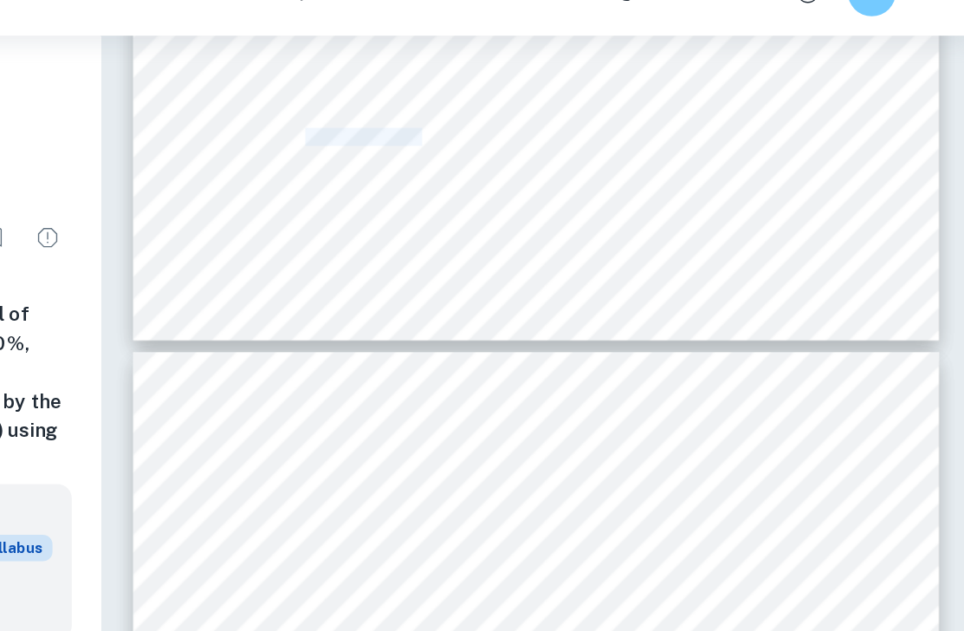
drag, startPoint x: 483, startPoint y: 133, endPoint x: 567, endPoint y: 129, distance: 85.0
click at [568, 130] on span "1 x 10ml pipette (±0.1 ml)" at bounding box center [542, 134] width 150 height 11
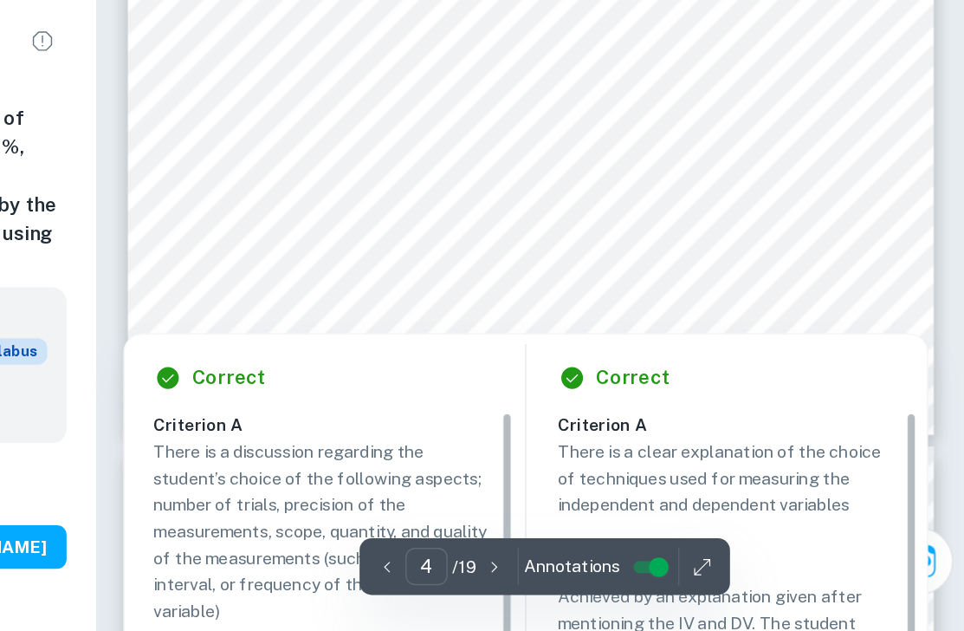
scroll to position [2995, 0]
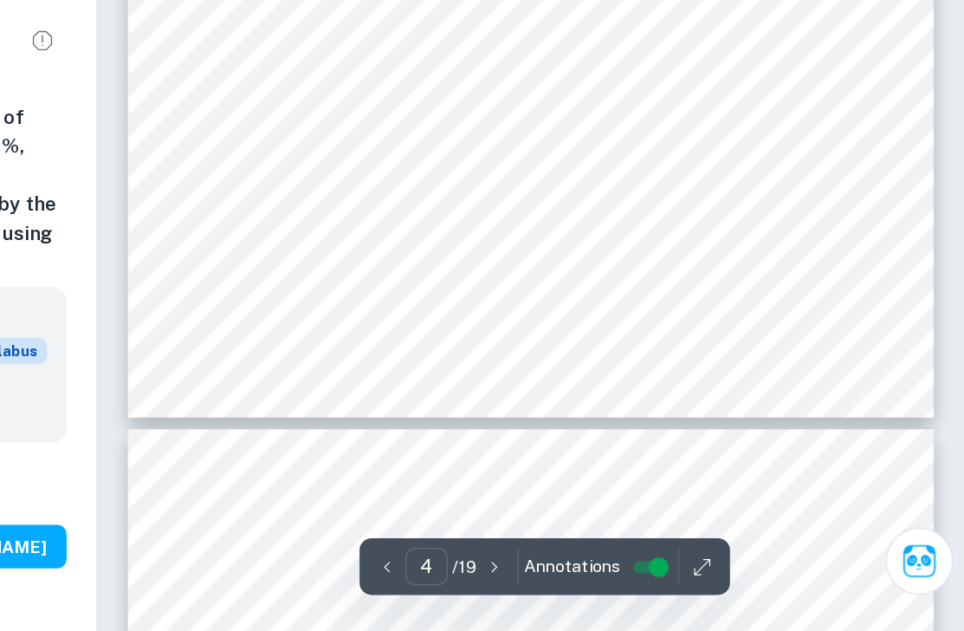
drag, startPoint x: 419, startPoint y: 243, endPoint x: 598, endPoint y: 269, distance: 180.4
click at [598, 269] on div "4 ï How does the concentration of 50ml of [MEDICAL_DATA] (15%, 30%, 45%, 60%, 7…" at bounding box center [650, 69] width 579 height 819
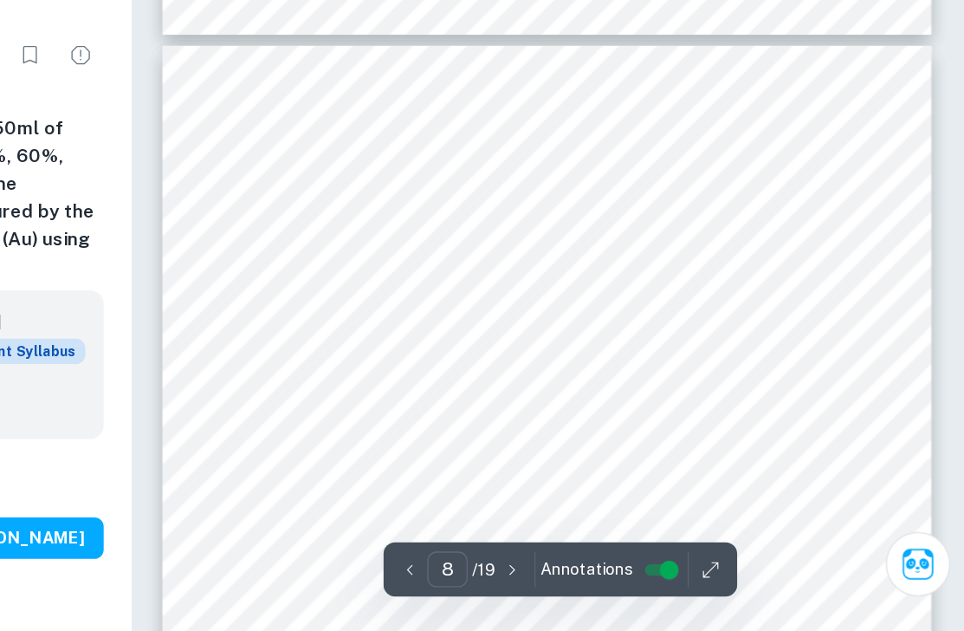
scroll to position [5815, 0]
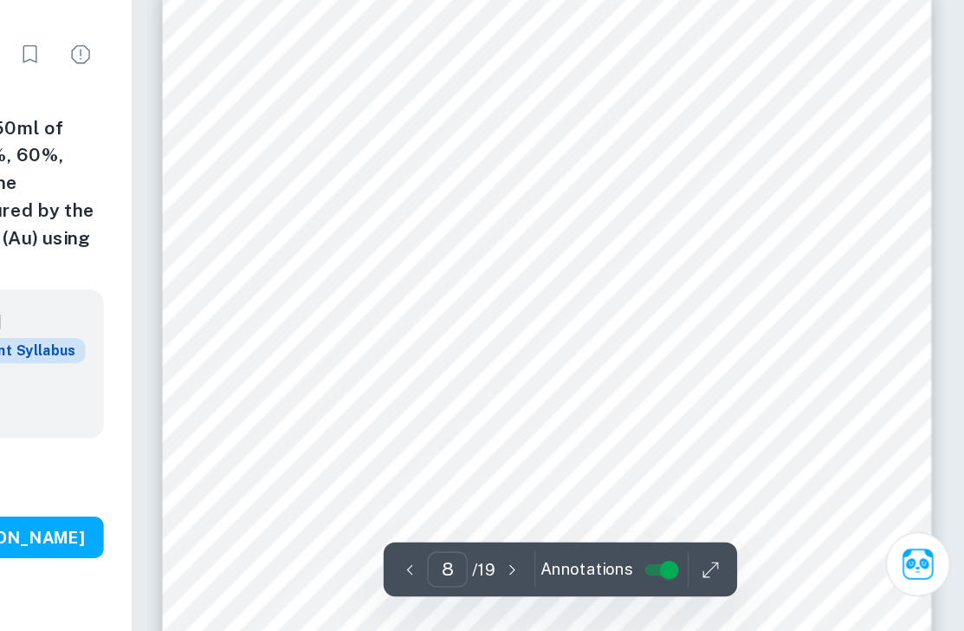
click at [797, 330] on div "2 Figure 1. The diagram of beetroot samples cured in [MEDICAL_DATA] Table 2. Vo…" at bounding box center [650, 555] width 579 height 819
drag, startPoint x: 732, startPoint y: 304, endPoint x: 768, endPoint y: 352, distance: 59.4
click at [768, 353] on div "2 Figure 1. The diagram of beetroot samples cured in [MEDICAL_DATA] Table 2. Vo…" at bounding box center [650, 555] width 579 height 819
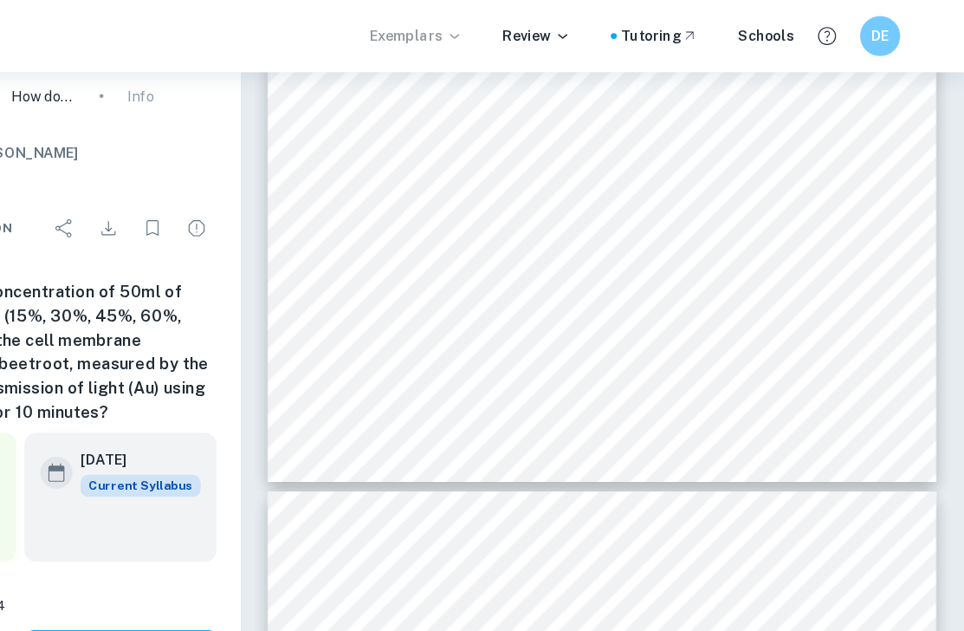
scroll to position [7185, 0]
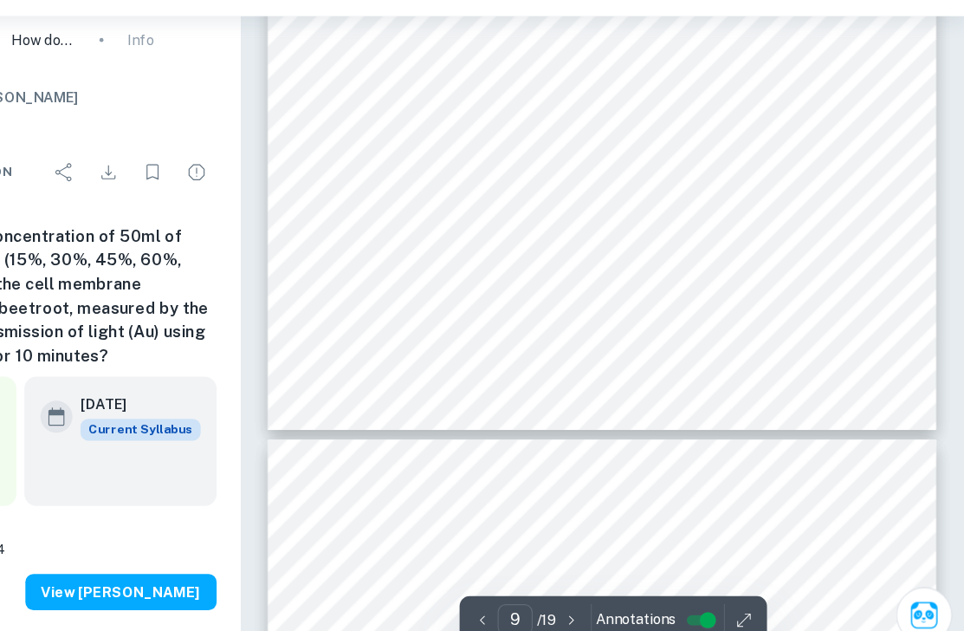
drag, startPoint x: 464, startPoint y: 176, endPoint x: 501, endPoint y: 176, distance: 37.3
click at [479, 176] on span "3.1 Qualitative data" at bounding box center [487, 178] width 113 height 11
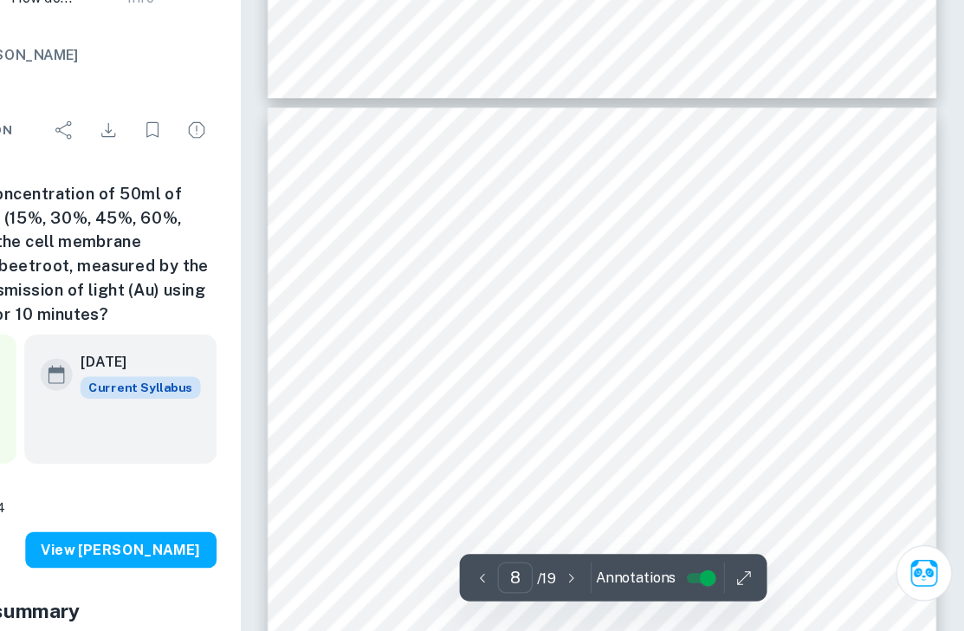
scroll to position [5784, 0]
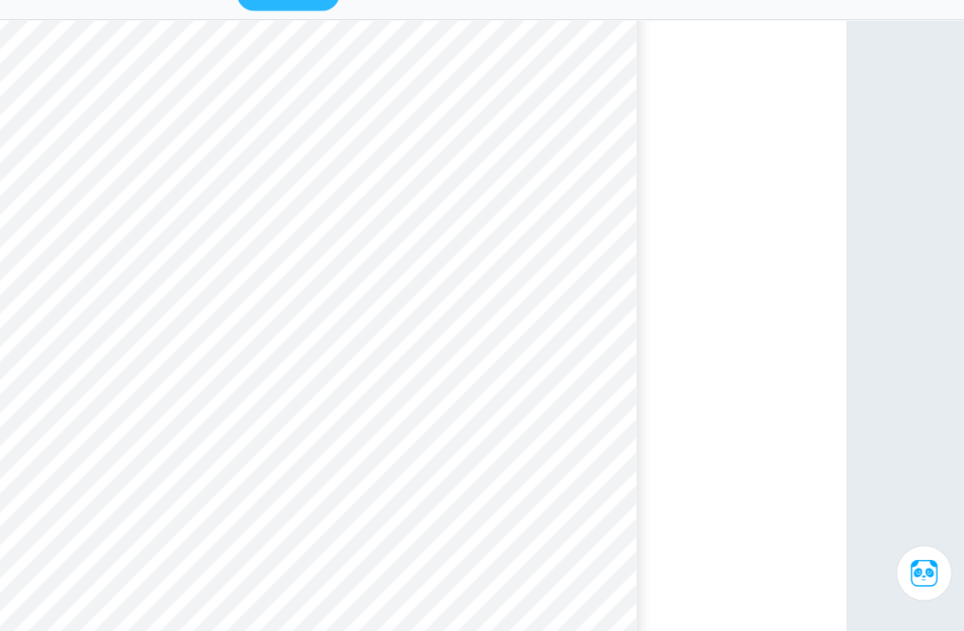
type input "6"
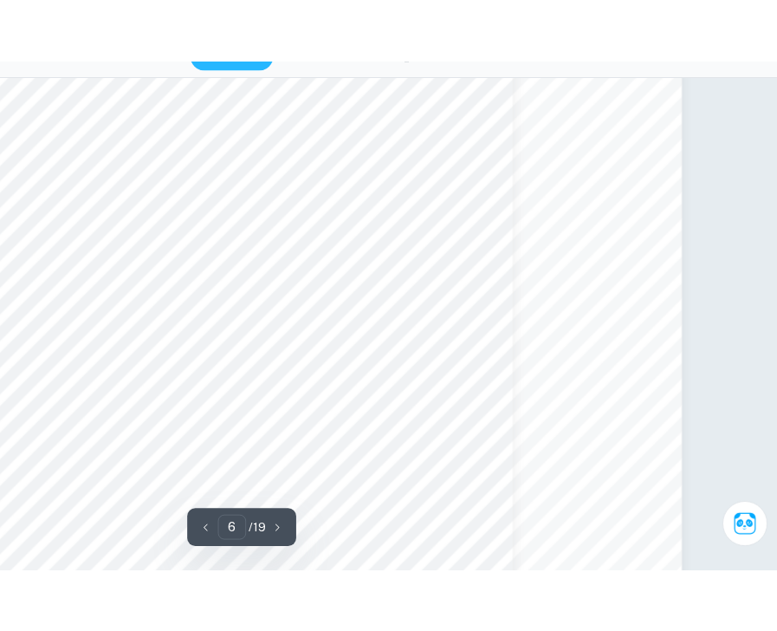
scroll to position [5784, 25]
